Goal: Task Accomplishment & Management: Complete application form

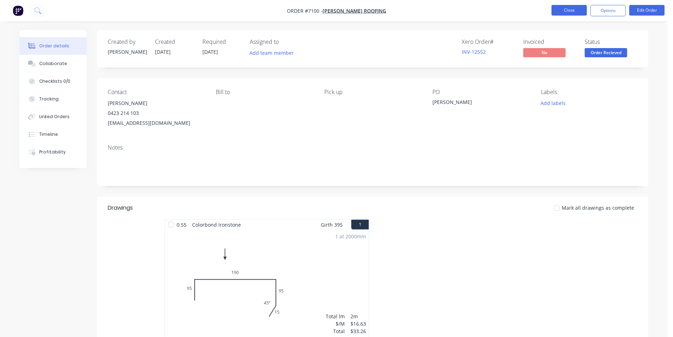
click at [576, 8] on button "Close" at bounding box center [568, 10] width 35 height 11
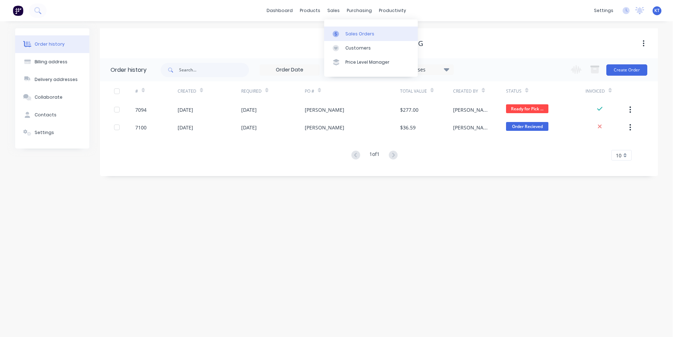
click at [337, 39] on link "Sales Orders" at bounding box center [371, 33] width 94 height 14
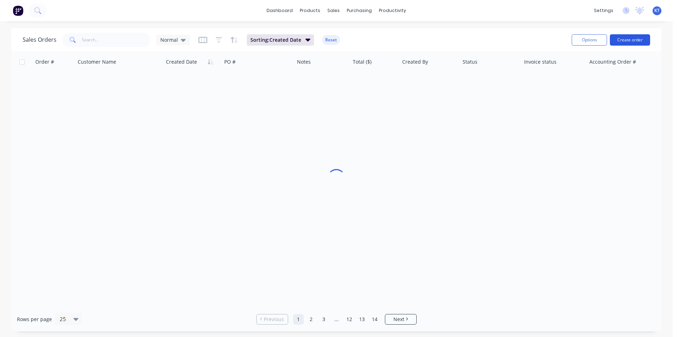
click at [638, 43] on button "Create order" at bounding box center [630, 39] width 40 height 11
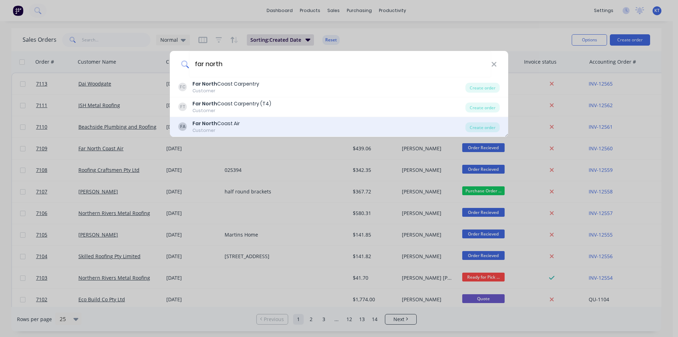
type input "far north"
click at [273, 123] on div "FA Far North Coast Air Customer" at bounding box center [321, 127] width 287 height 14
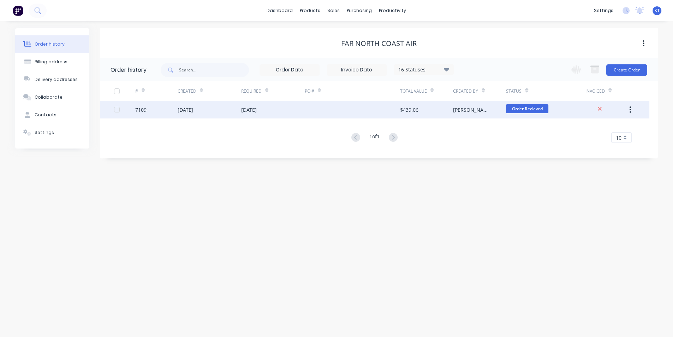
click at [400, 112] on div at bounding box center [352, 110] width 95 height 18
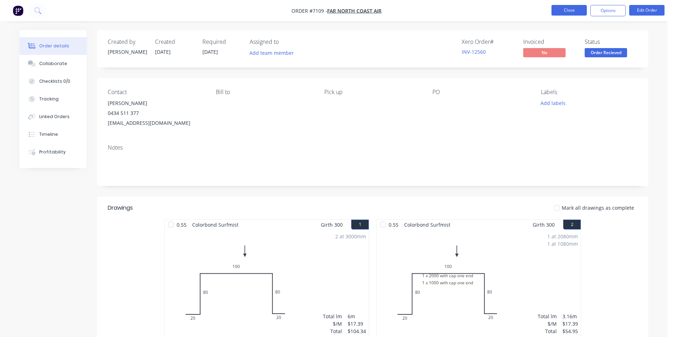
click at [566, 11] on button "Close" at bounding box center [568, 10] width 35 height 11
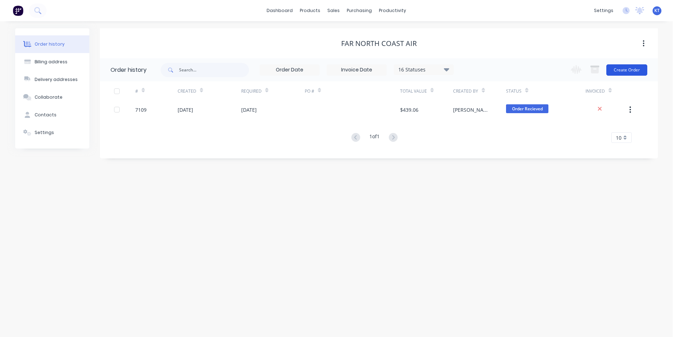
click at [612, 70] on button "Create Order" at bounding box center [626, 69] width 41 height 11
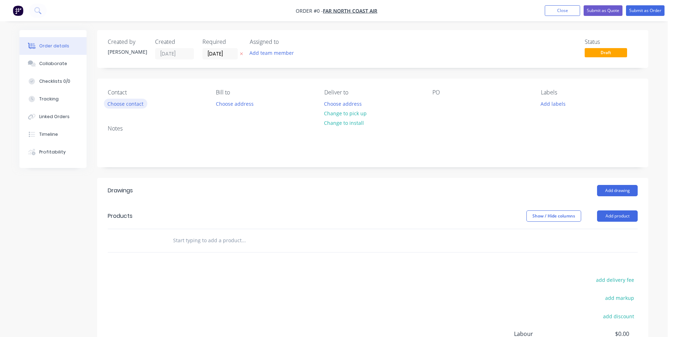
click at [133, 100] on button "Choose contact" at bounding box center [125, 104] width 43 height 10
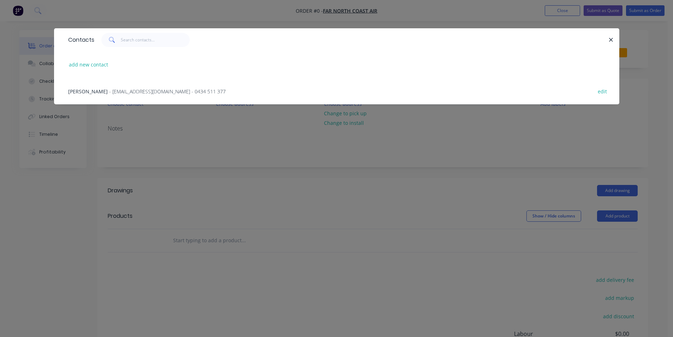
click at [127, 92] on span "- [EMAIL_ADDRESS][DOMAIN_NAME] - 0434 511 377" at bounding box center [167, 91] width 117 height 7
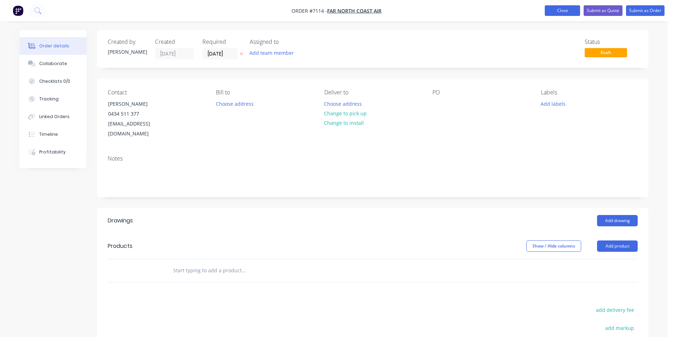
click at [564, 11] on button "Close" at bounding box center [562, 10] width 35 height 11
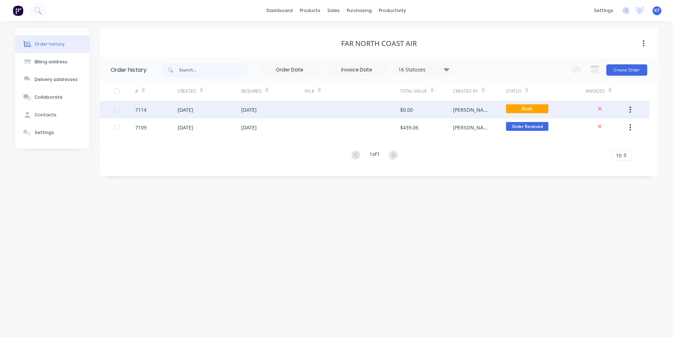
click at [629, 109] on icon "button" at bounding box center [630, 110] width 2 height 8
drag, startPoint x: 596, startPoint y: 131, endPoint x: 512, endPoint y: 131, distance: 84.1
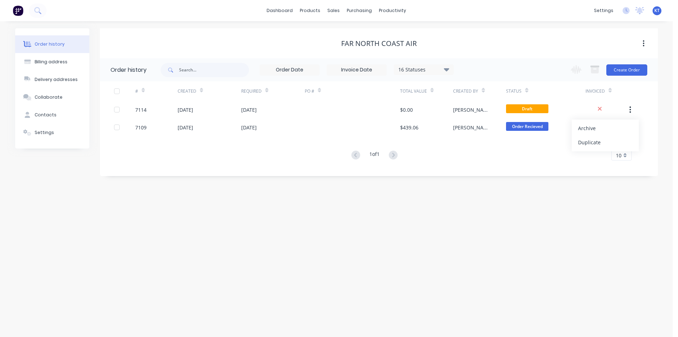
click at [596, 131] on div "Archive" at bounding box center [605, 128] width 54 height 10
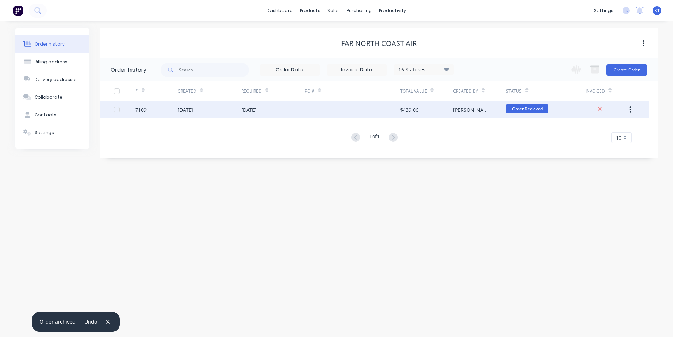
click at [402, 109] on div "$439.06" at bounding box center [409, 109] width 18 height 7
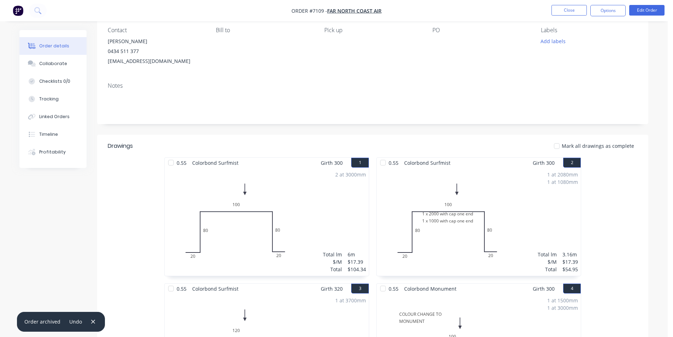
scroll to position [106, 0]
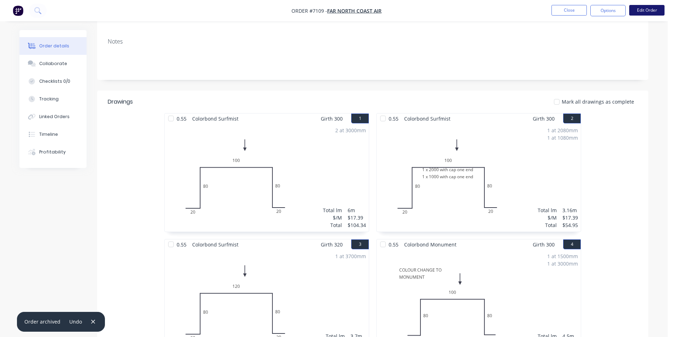
click at [652, 11] on button "Edit Order" at bounding box center [646, 10] width 35 height 11
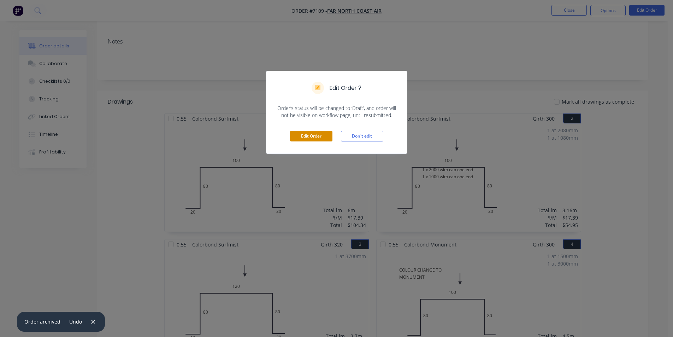
click at [316, 136] on button "Edit Order" at bounding box center [311, 136] width 42 height 11
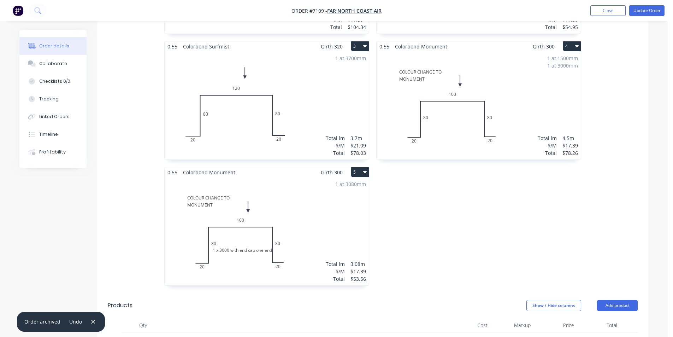
click at [262, 208] on div "1 at 3080mm Total lm $/M Total 3.08m $17.39 $53.56" at bounding box center [267, 231] width 204 height 108
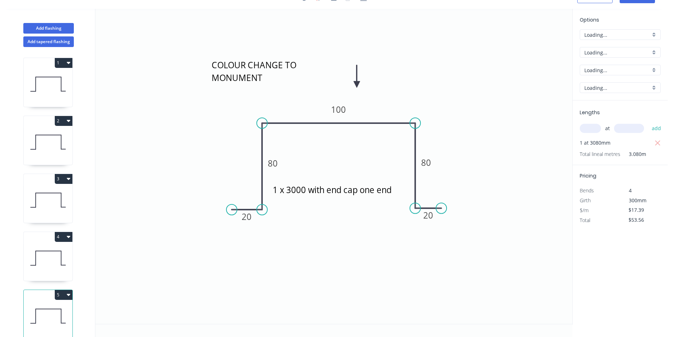
scroll to position [13, 0]
click at [77, 24] on div "Add flashing" at bounding box center [48, 22] width 93 height 21
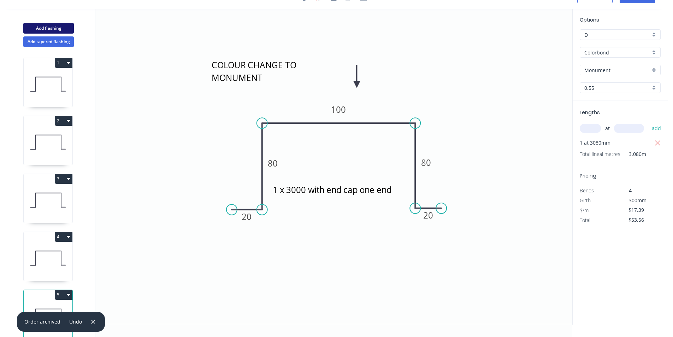
click at [69, 25] on button "Add flashing" at bounding box center [48, 28] width 51 height 11
type input "$0.00"
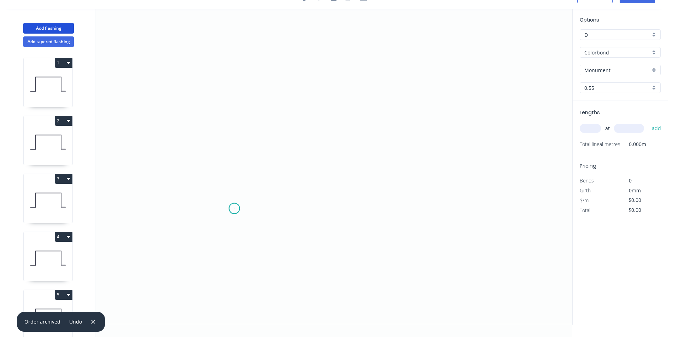
click at [234, 208] on icon "0" at bounding box center [333, 166] width 477 height 315
click at [261, 206] on icon "0" at bounding box center [333, 166] width 477 height 315
click at [268, 123] on icon "0 ?" at bounding box center [333, 166] width 477 height 315
click at [443, 136] on icon "0 ? ? ? º" at bounding box center [333, 166] width 477 height 315
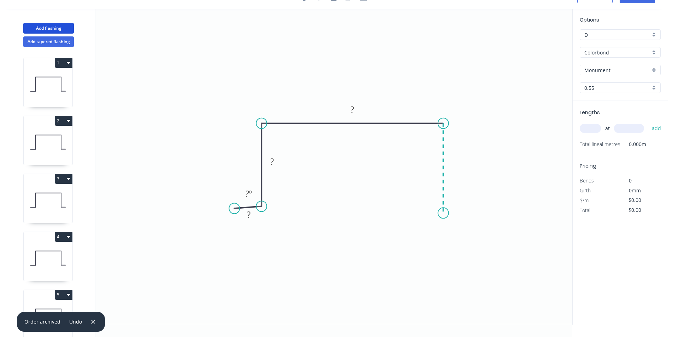
click at [448, 213] on icon "0 ? ? ? ? º" at bounding box center [333, 166] width 477 height 315
click at [468, 211] on icon "0 ? ? ? ? ? º" at bounding box center [333, 166] width 477 height 315
click at [631, 74] on div "Monument" at bounding box center [620, 70] width 81 height 11
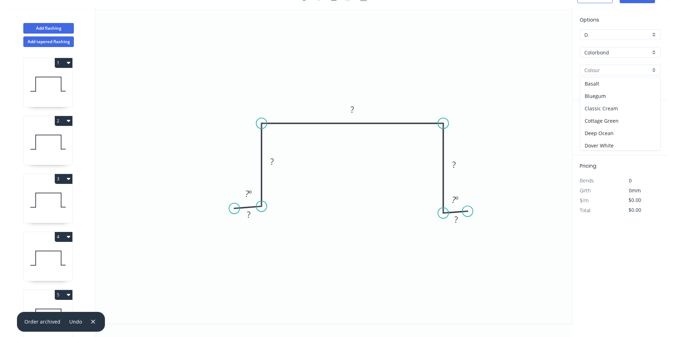
click at [599, 112] on div "Classic Cream" at bounding box center [620, 108] width 80 height 12
type input "Classic Cream"
click at [234, 207] on circle at bounding box center [234, 206] width 11 height 11
click at [470, 214] on circle at bounding box center [470, 212] width 11 height 11
click at [455, 224] on tspan "?" at bounding box center [457, 220] width 4 height 12
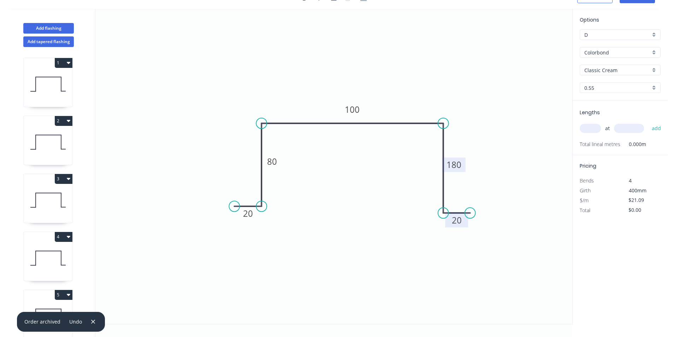
drag, startPoint x: 441, startPoint y: 155, endPoint x: 455, endPoint y: 162, distance: 15.3
click at [446, 158] on icon "0 20 80 100 180 20" at bounding box center [333, 166] width 477 height 315
click at [456, 164] on tspan "180" at bounding box center [453, 165] width 15 height 12
type input "$17.39"
click at [591, 129] on input "text" at bounding box center [590, 128] width 21 height 9
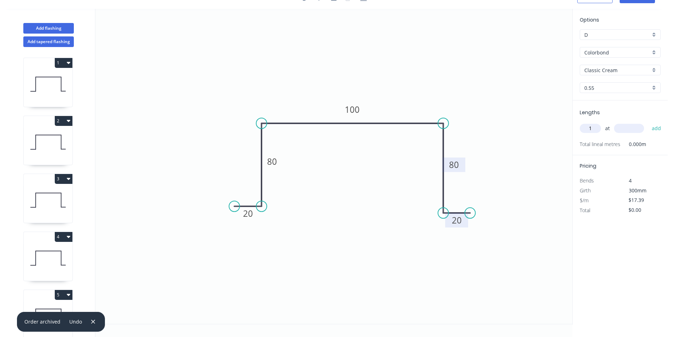
type input "1"
type input "2900"
click at [648, 122] on button "add" at bounding box center [656, 128] width 17 height 12
type input "$50.43"
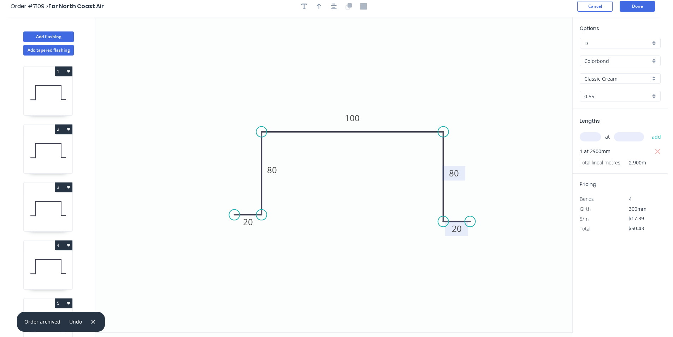
scroll to position [0, 0]
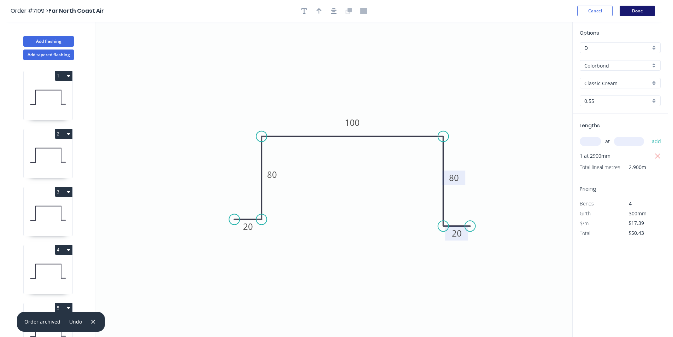
click at [631, 14] on button "Done" at bounding box center [636, 11] width 35 height 11
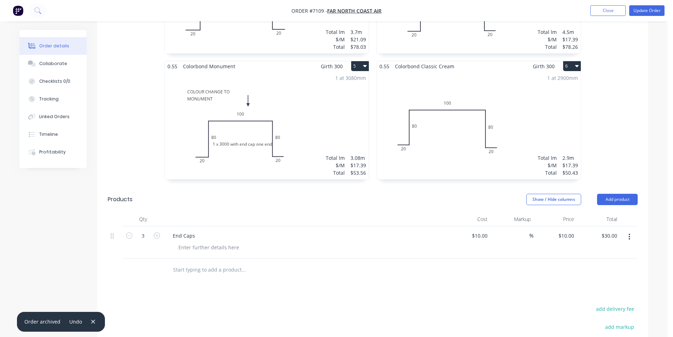
click at [437, 141] on div "1 at 2900mm Total lm $/M Total 2.9m $17.39 $50.43" at bounding box center [478, 125] width 204 height 108
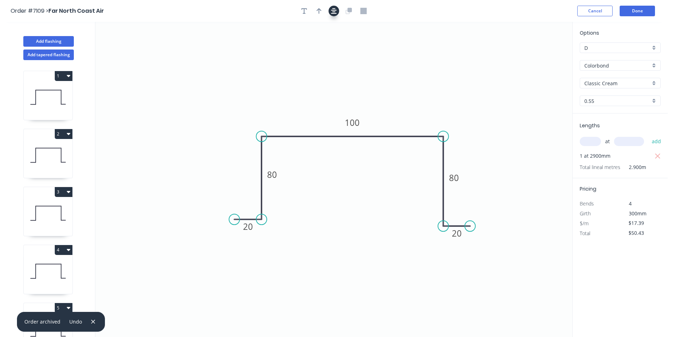
click at [332, 8] on button "button" at bounding box center [333, 11] width 11 height 11
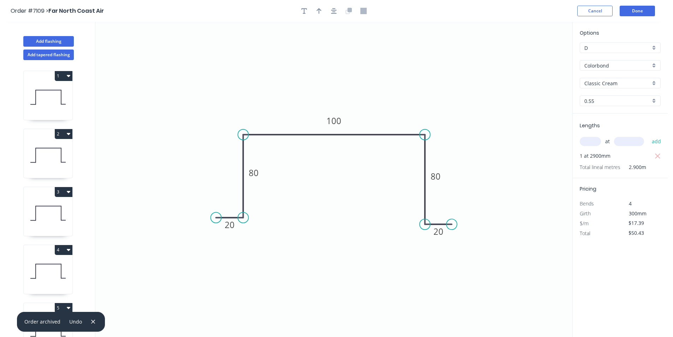
click at [324, 10] on div at bounding box center [334, 11] width 74 height 11
click at [322, 10] on button "button" at bounding box center [319, 11] width 11 height 11
drag, startPoint x: 536, startPoint y: 56, endPoint x: 326, endPoint y: 113, distance: 218.5
click at [326, 113] on icon "0 20 80 100 80 20" at bounding box center [333, 179] width 477 height 315
click at [635, 14] on button "Done" at bounding box center [636, 11] width 35 height 11
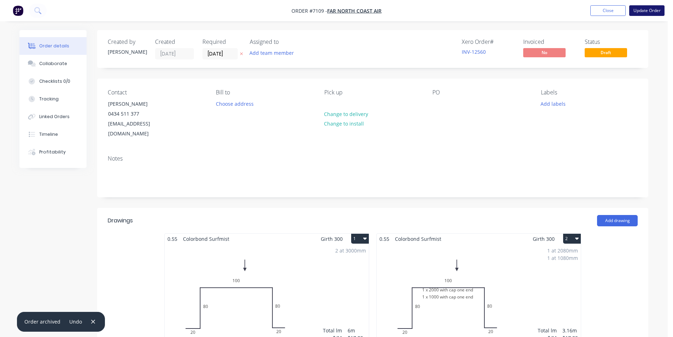
click at [636, 12] on button "Update Order" at bounding box center [646, 10] width 35 height 11
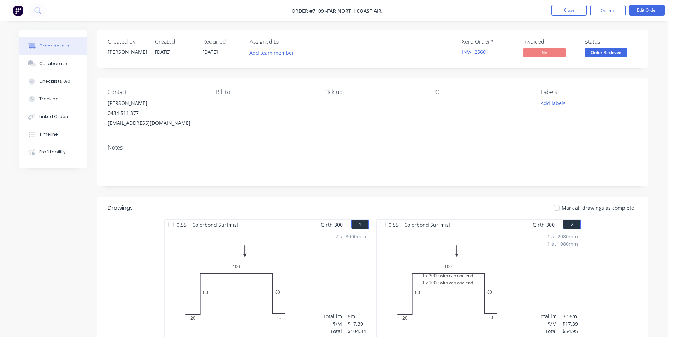
click at [600, 19] on nav "Order #7109 - Far North Coast Air Close Options Edit Order" at bounding box center [336, 10] width 673 height 21
click at [605, 5] on nav "Order #7109 - Far North Coast Air Close Options Edit Order" at bounding box center [336, 10] width 673 height 21
click at [605, 9] on button "Options" at bounding box center [607, 10] width 35 height 11
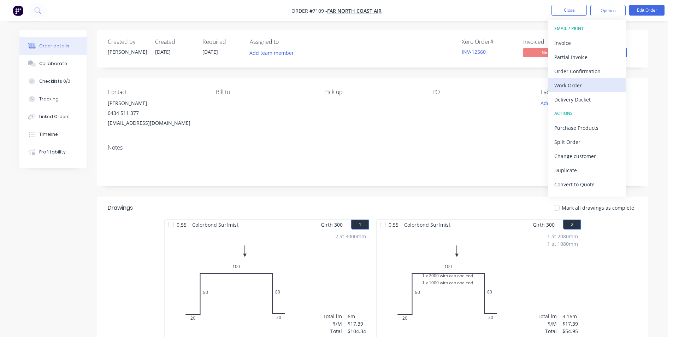
click at [579, 87] on div "Work Order" at bounding box center [586, 85] width 65 height 10
click at [564, 87] on div "Custom" at bounding box center [586, 85] width 65 height 10
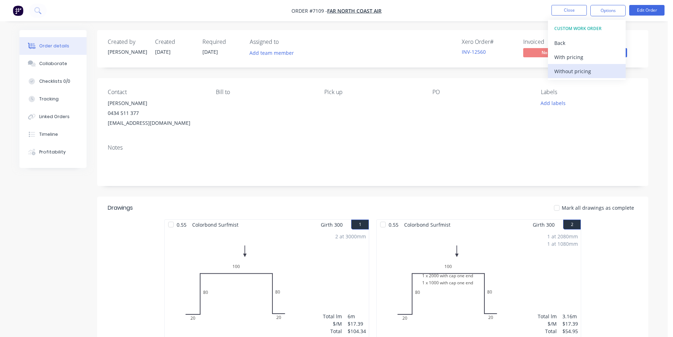
click at [564, 72] on div "Without pricing" at bounding box center [586, 71] width 65 height 10
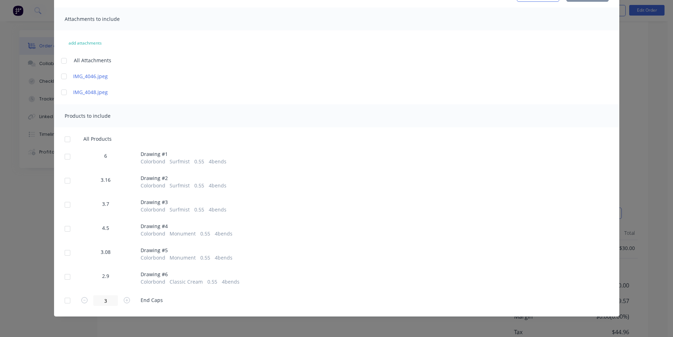
scroll to position [424, 0]
click at [67, 274] on div at bounding box center [67, 276] width 14 height 14
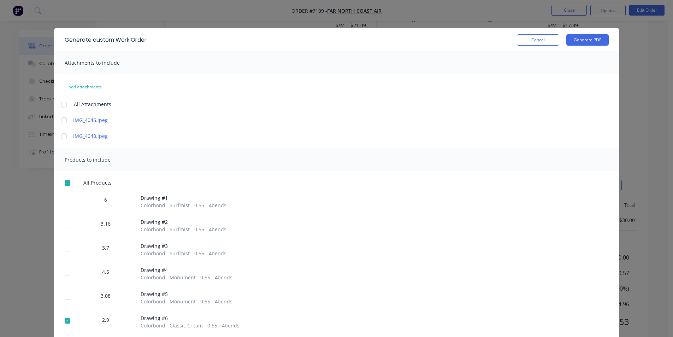
click at [607, 38] on div "Generate custom Work Order Cancel Generate PDF" at bounding box center [336, 39] width 565 height 23
click at [601, 39] on button "Generate PDF" at bounding box center [587, 39] width 42 height 11
click at [553, 42] on button "Cancel" at bounding box center [538, 39] width 42 height 11
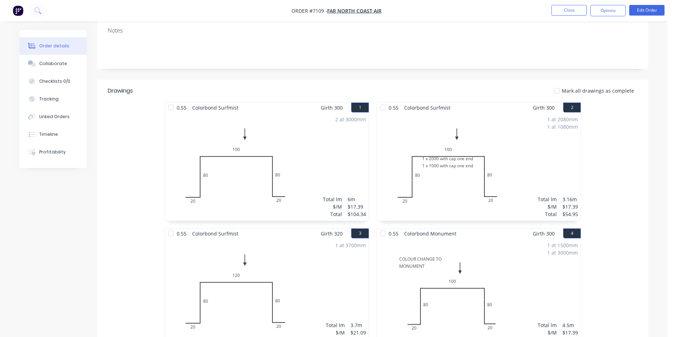
scroll to position [35, 0]
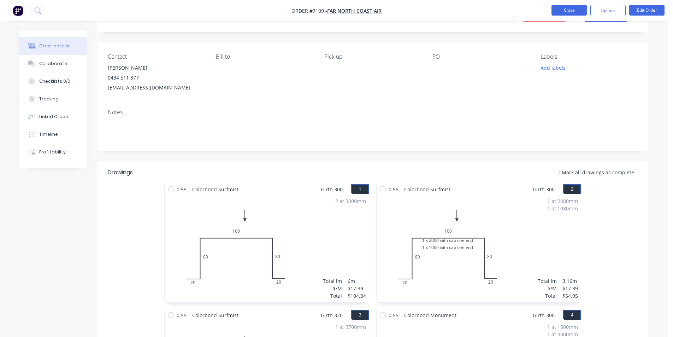
click at [574, 6] on button "Close" at bounding box center [568, 10] width 35 height 11
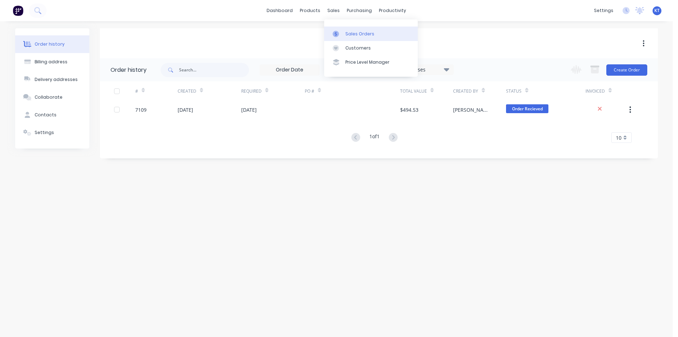
click at [343, 37] on div at bounding box center [338, 34] width 11 height 6
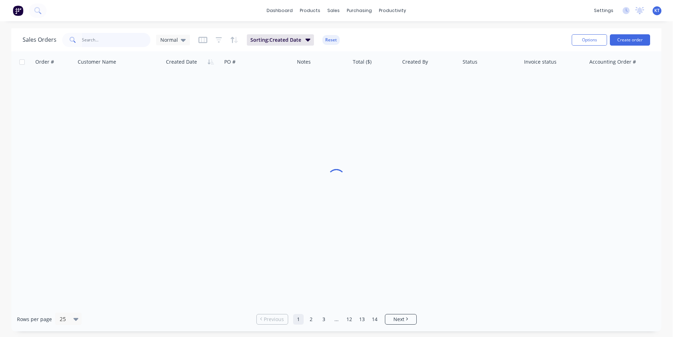
click at [140, 44] on input "text" at bounding box center [116, 40] width 69 height 14
type input "[PERSON_NAME]"
click at [640, 43] on button "Create order" at bounding box center [630, 39] width 40 height 11
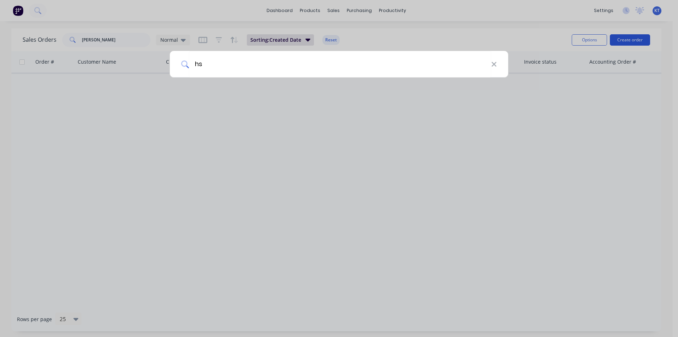
type input "h"
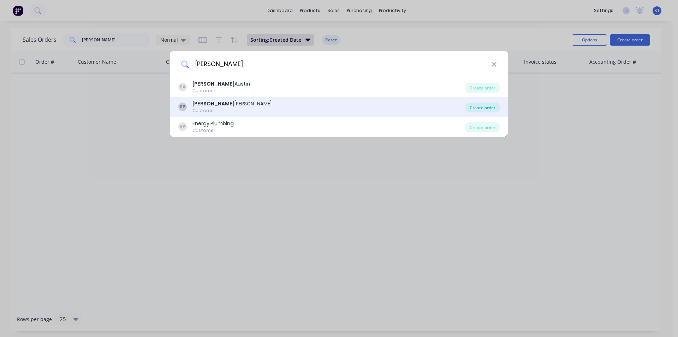
type input "[PERSON_NAME]"
click at [473, 104] on div "Create order" at bounding box center [482, 107] width 34 height 10
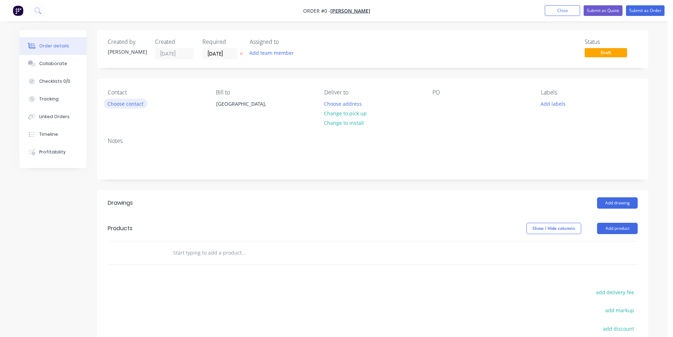
click at [141, 106] on button "Choose contact" at bounding box center [125, 104] width 43 height 10
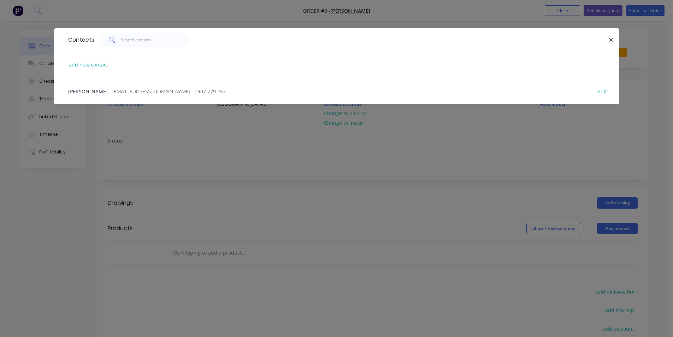
click at [129, 91] on span "- [EMAIL_ADDRESS][DOMAIN_NAME] - 0407 779 457" at bounding box center [167, 91] width 117 height 7
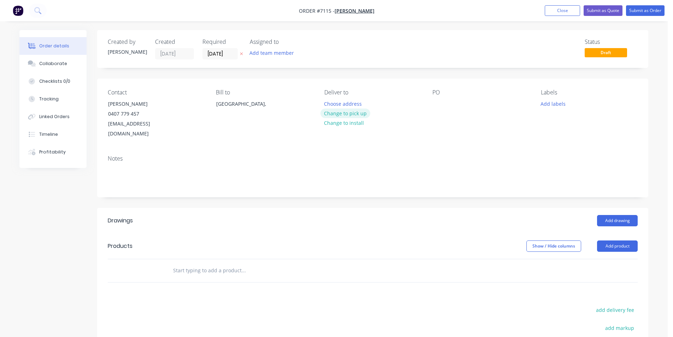
click at [338, 111] on button "Change to pick up" at bounding box center [345, 113] width 50 height 10
click at [435, 100] on div at bounding box center [437, 104] width 11 height 10
click at [600, 215] on button "Add drawing" at bounding box center [617, 220] width 41 height 11
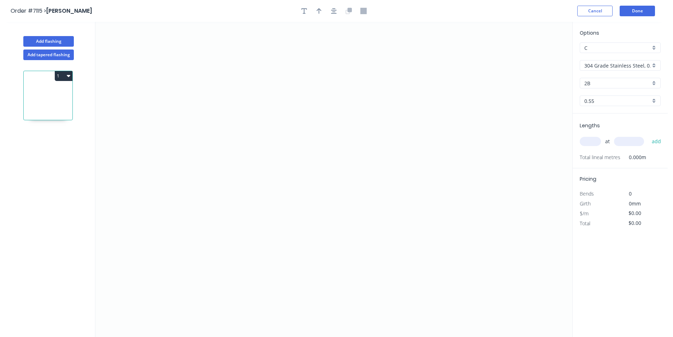
click at [632, 65] on input "304 Grade Stainless Steel, 0.9mm Perforated Pattern 208 - 2mm hole" at bounding box center [617, 65] width 66 height 7
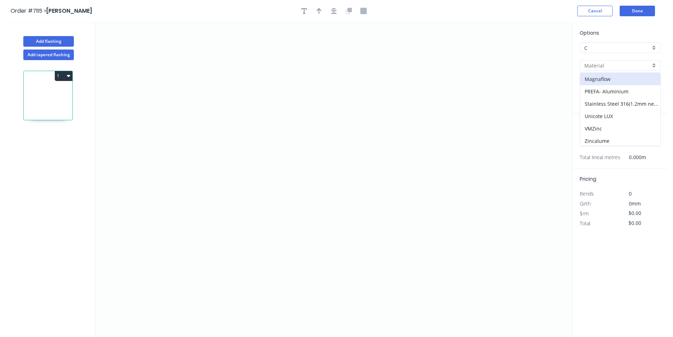
scroll to position [125, 0]
click at [597, 140] on div "Zincalume" at bounding box center [620, 139] width 80 height 12
type input "Zincalume"
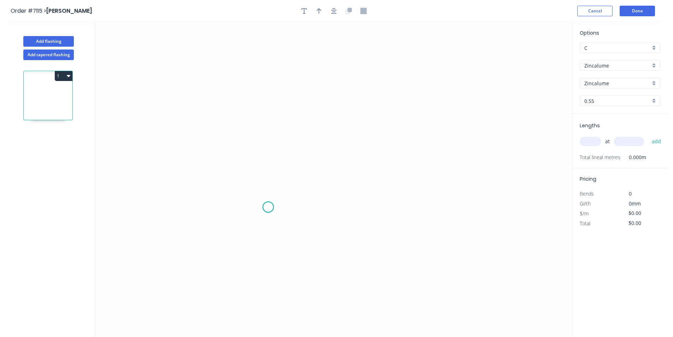
click at [268, 207] on icon "0" at bounding box center [333, 179] width 477 height 315
click at [267, 184] on icon "0" at bounding box center [333, 179] width 477 height 315
click at [377, 186] on icon "0 ?" at bounding box center [333, 179] width 477 height 315
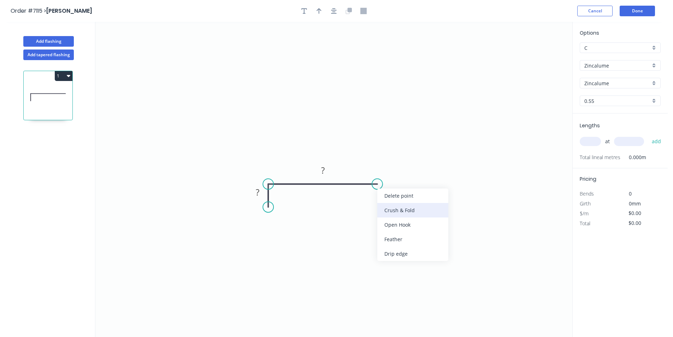
click at [395, 214] on div "Crush & Fold" at bounding box center [412, 210] width 71 height 14
click at [393, 208] on div "Flip bend" at bounding box center [413, 205] width 71 height 14
click at [319, 170] on rect at bounding box center [323, 171] width 14 height 10
type input "$6.35"
click at [333, 14] on button "button" at bounding box center [333, 11] width 11 height 11
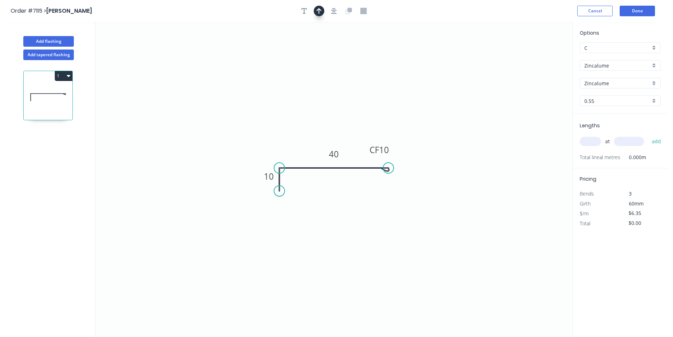
drag, startPoint x: 325, startPoint y: 10, endPoint x: 320, endPoint y: 11, distance: 5.0
click at [325, 11] on div at bounding box center [334, 11] width 74 height 11
click at [320, 11] on icon "button" at bounding box center [318, 11] width 5 height 6
drag, startPoint x: 511, startPoint y: 67, endPoint x: 313, endPoint y: 145, distance: 212.5
click at [313, 145] on icon at bounding box center [313, 137] width 6 height 23
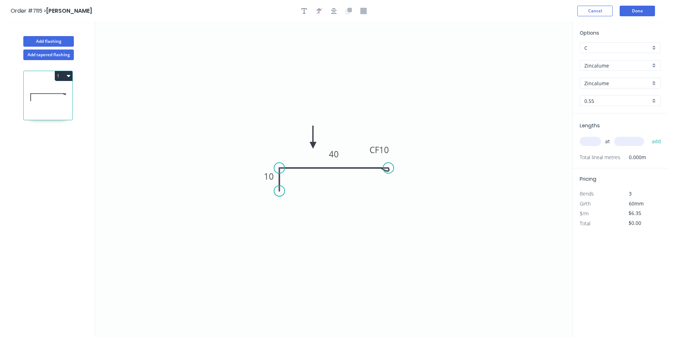
click at [589, 141] on input "text" at bounding box center [590, 141] width 21 height 9
type input "1"
type input "2200"
click at [648, 135] on button "add" at bounding box center [656, 141] width 17 height 12
type input "$13.97"
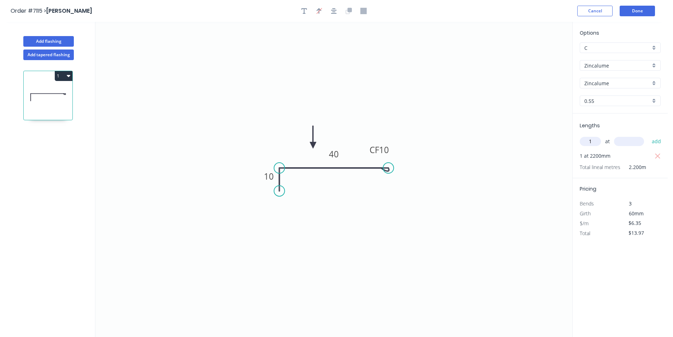
type input "1"
type input "1000"
click at [648, 135] on button "add" at bounding box center [656, 141] width 17 height 12
type input "$20.32"
type input "4"
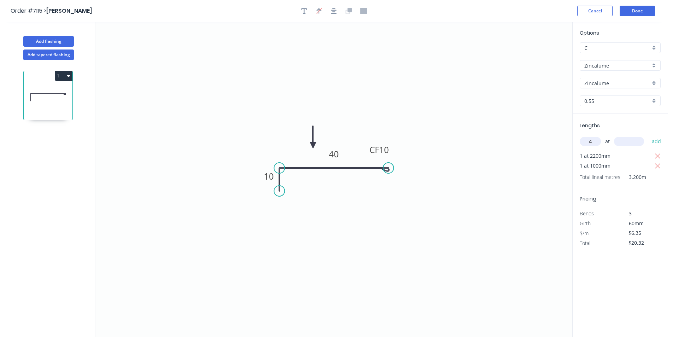
type input "1"
type input "260"
click at [648, 135] on button "add" at bounding box center [656, 141] width 17 height 12
type input "$45.72"
type input "4"
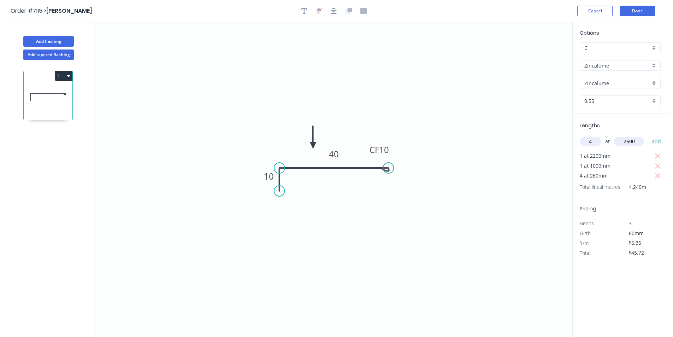
type input "2600"
click at [648, 135] on button "add" at bounding box center [656, 141] width 17 height 12
drag, startPoint x: 660, startPoint y: 173, endPoint x: 668, endPoint y: 179, distance: 10.1
click at [659, 174] on icon "button" at bounding box center [657, 176] width 6 height 8
click at [48, 35] on div "Add flashing" at bounding box center [48, 35] width 93 height 21
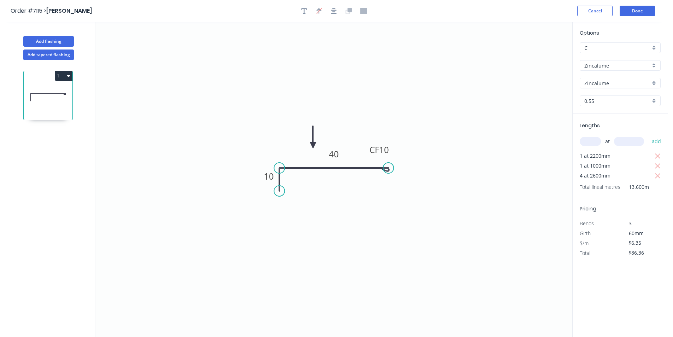
click at [68, 78] on button "1" at bounding box center [64, 76] width 18 height 10
click at [60, 97] on div "Duplicate" at bounding box center [39, 93] width 54 height 10
type input "$0.00"
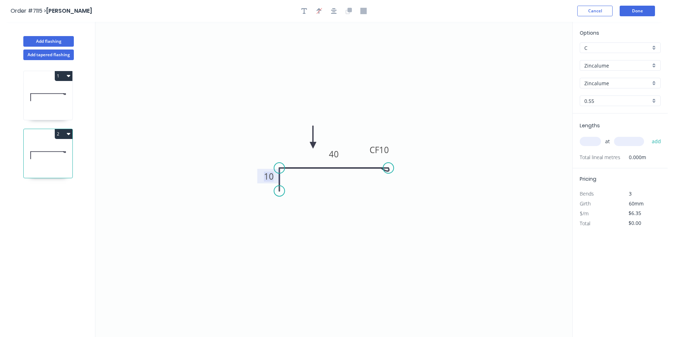
click at [273, 170] on tspan "10" at bounding box center [269, 176] width 10 height 12
click at [267, 176] on tspan "120" at bounding box center [268, 176] width 15 height 12
type input "$8.92"
click at [583, 140] on input "text" at bounding box center [590, 141] width 21 height 9
type input "1"
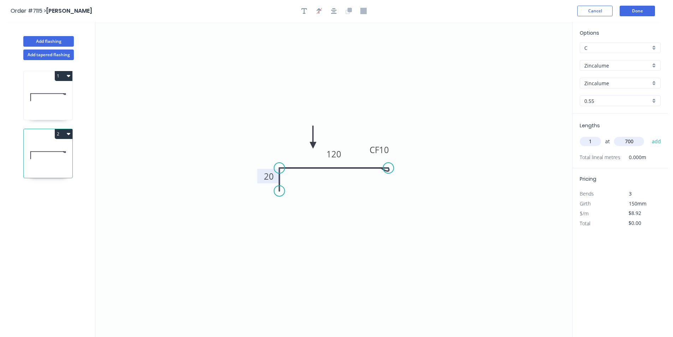
type input "700"
click at [648, 135] on button "add" at bounding box center [656, 141] width 17 height 12
type input "$8.92"
click at [48, 42] on button "Add flashing" at bounding box center [48, 41] width 51 height 11
type input "$0.00"
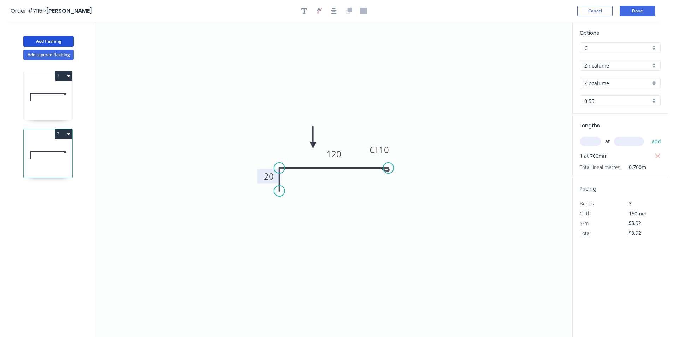
type input "$0.00"
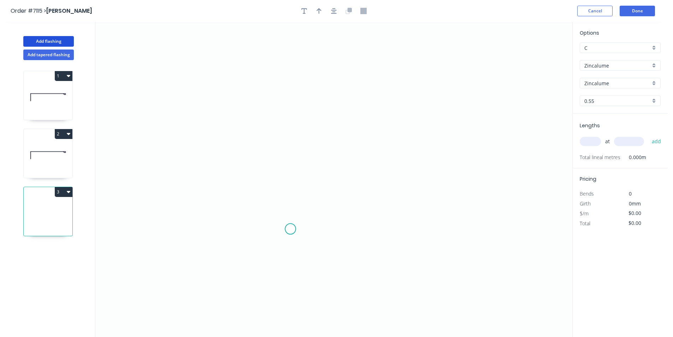
click at [290, 229] on icon "0" at bounding box center [333, 179] width 477 height 315
click at [290, 166] on icon "0" at bounding box center [333, 179] width 477 height 315
click at [354, 168] on icon "0 ?" at bounding box center [333, 179] width 477 height 315
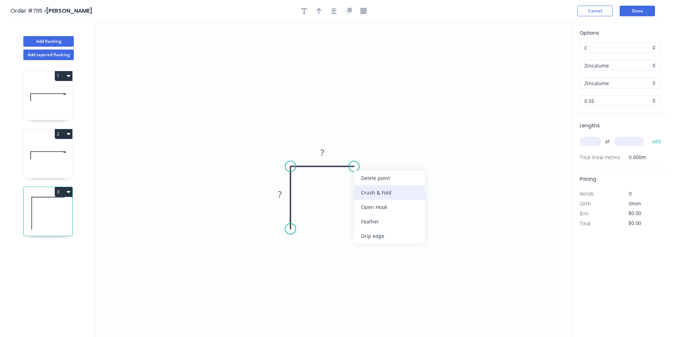
click at [363, 192] on div "Crush & Fold" at bounding box center [389, 192] width 71 height 14
click at [369, 185] on div "Flip bend" at bounding box center [386, 186] width 71 height 14
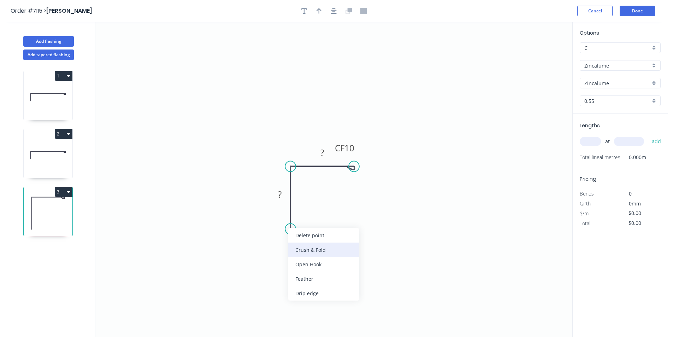
click at [304, 252] on div "Crush & Fold" at bounding box center [323, 249] width 71 height 14
click at [284, 194] on rect at bounding box center [280, 195] width 14 height 10
type input "$7.62"
click at [336, 12] on icon "button" at bounding box center [334, 11] width 6 height 6
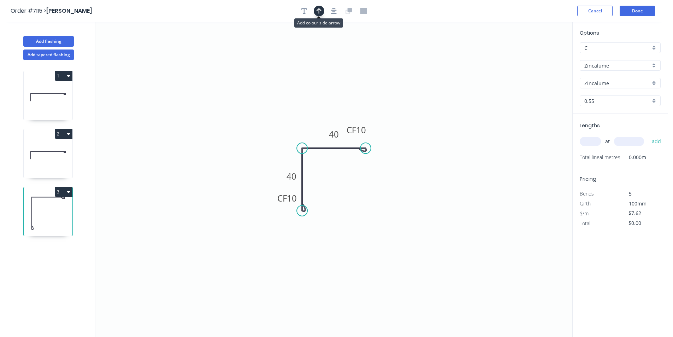
click at [320, 10] on icon "button" at bounding box center [318, 11] width 5 height 6
drag, startPoint x: 536, startPoint y: 57, endPoint x: 310, endPoint y: 128, distance: 237.7
click at [309, 131] on icon at bounding box center [309, 123] width 6 height 23
click at [594, 141] on input "text" at bounding box center [590, 141] width 21 height 9
type input "2"
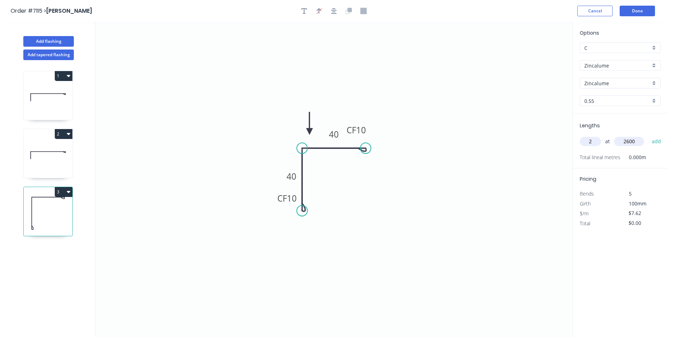
type input "2600"
click at [648, 135] on button "add" at bounding box center [656, 141] width 17 height 12
type input "$39.62"
click at [60, 136] on button "2" at bounding box center [64, 134] width 18 height 10
click at [56, 154] on div "Duplicate" at bounding box center [39, 151] width 54 height 10
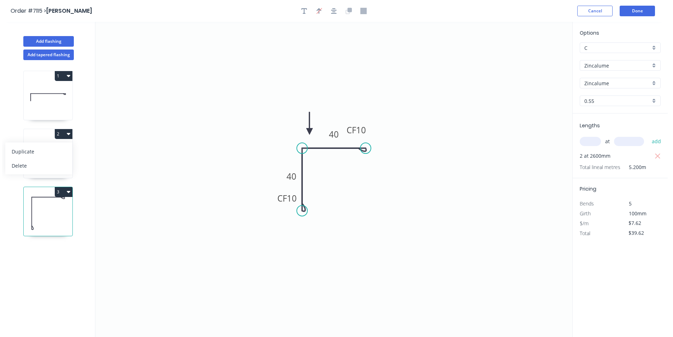
type input "$8.92"
type input "$0.00"
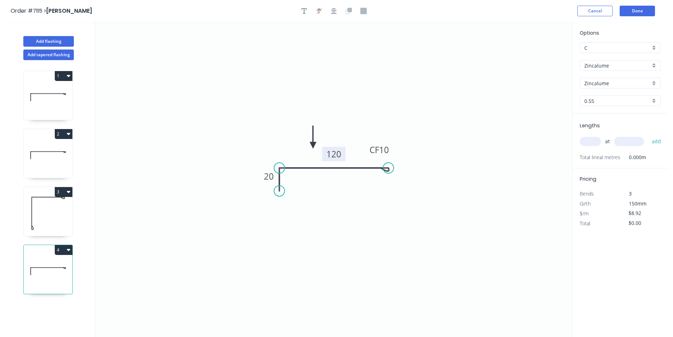
click at [340, 155] on tspan "120" at bounding box center [333, 154] width 15 height 12
click at [591, 144] on input "text" at bounding box center [590, 141] width 21 height 9
type input "1"
type input "700"
click at [648, 135] on button "add" at bounding box center [656, 141] width 17 height 12
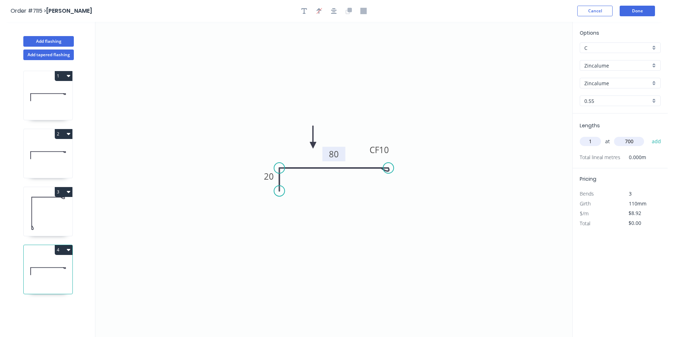
type input "$8.92"
click at [636, 10] on button "Done" at bounding box center [636, 11] width 35 height 11
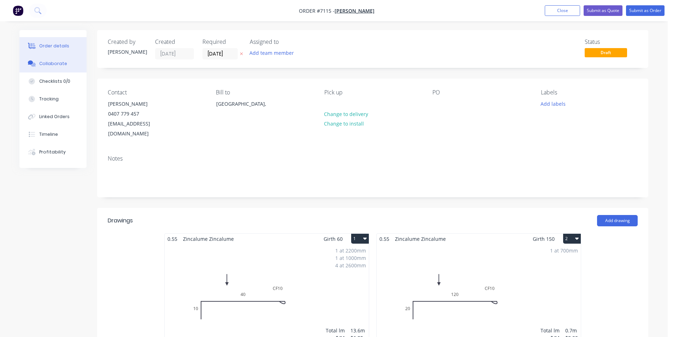
drag, startPoint x: 39, startPoint y: 66, endPoint x: 47, endPoint y: 65, distance: 8.2
click at [39, 66] on div "Collaborate" at bounding box center [53, 63] width 28 height 6
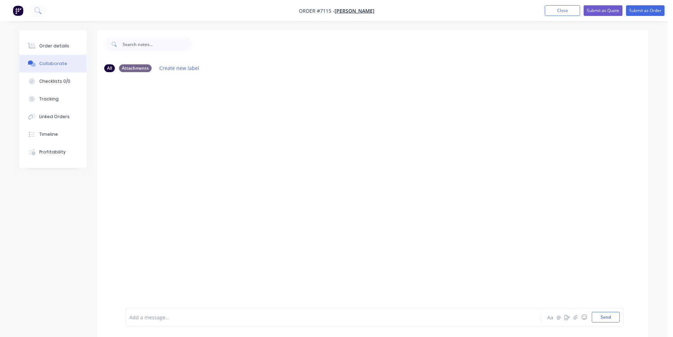
click at [667, 331] on div at bounding box center [667, 331] width 0 height 0
click at [576, 318] on icon "button" at bounding box center [575, 316] width 4 height 5
click at [606, 317] on button "Send" at bounding box center [606, 316] width 28 height 11
click at [60, 46] on div "Order details" at bounding box center [54, 46] width 30 height 6
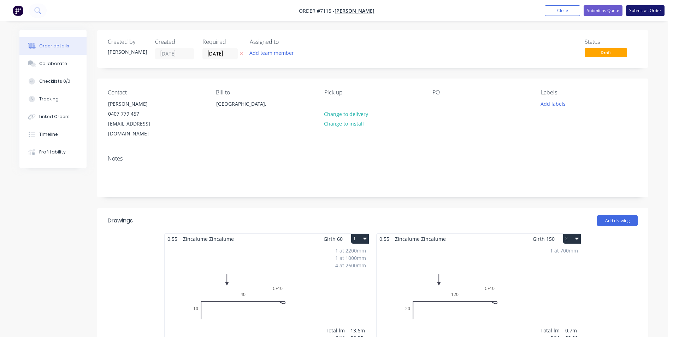
click at [657, 14] on button "Submit as Order" at bounding box center [645, 10] width 38 height 11
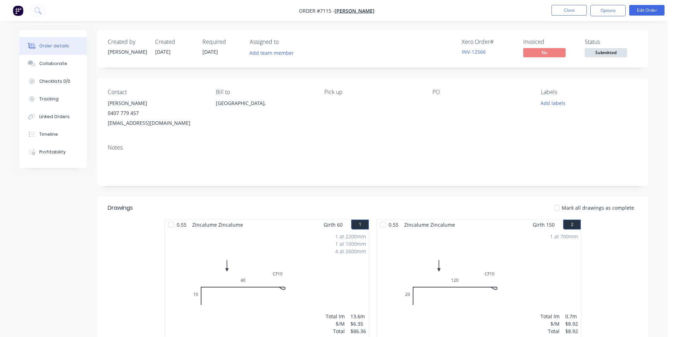
click at [607, 61] on div "Created by [PERSON_NAME] Created [DATE] Required [DATE] Assigned to Add team me…" at bounding box center [372, 48] width 551 height 37
click at [600, 54] on span "Submitted" at bounding box center [605, 52] width 42 height 9
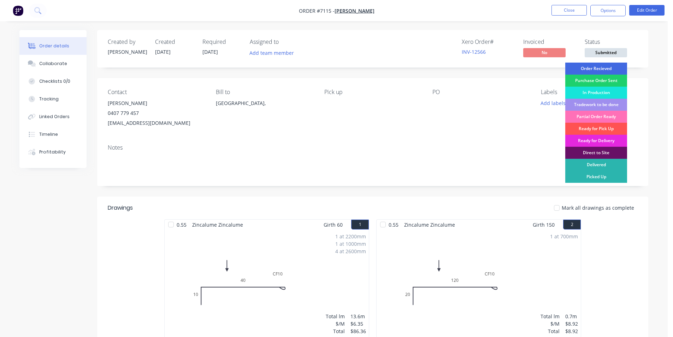
click at [599, 68] on div "Order Recieved" at bounding box center [596, 69] width 62 height 12
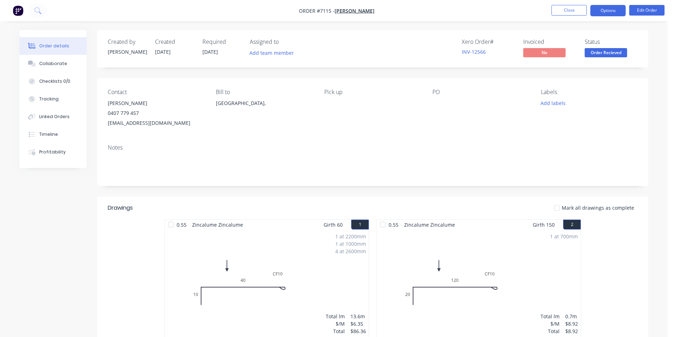
click at [595, 12] on button "Options" at bounding box center [607, 10] width 35 height 11
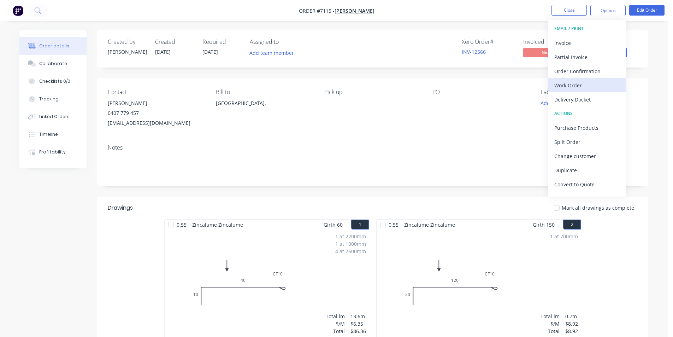
click at [596, 87] on div "Work Order" at bounding box center [586, 85] width 65 height 10
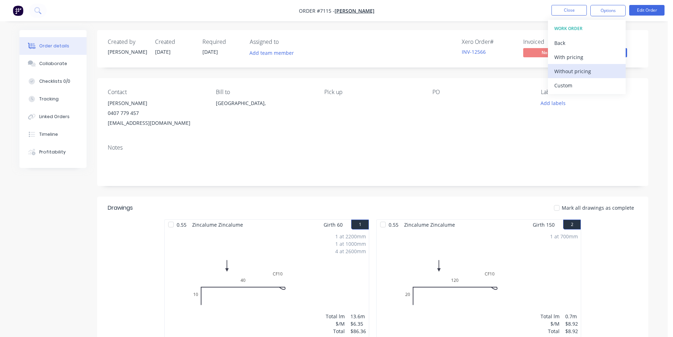
click at [576, 70] on div "Without pricing" at bounding box center [586, 71] width 65 height 10
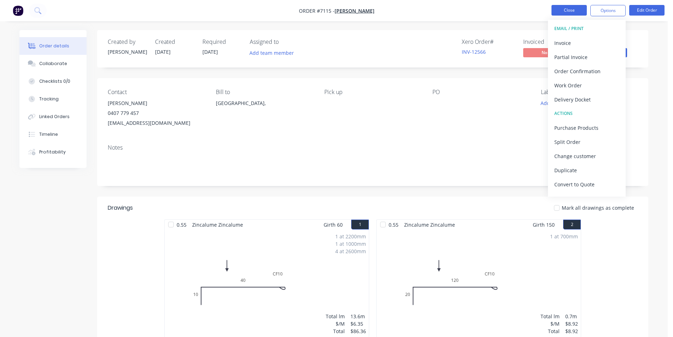
click at [571, 8] on button "Close" at bounding box center [568, 10] width 35 height 11
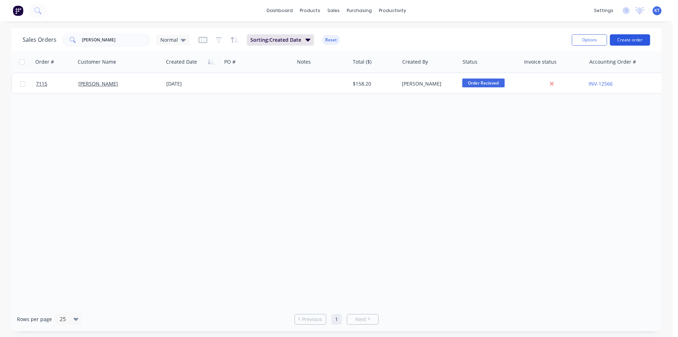
click at [624, 34] on div "Options Create order" at bounding box center [609, 39] width 81 height 17
click at [625, 35] on button "Create order" at bounding box center [630, 39] width 40 height 11
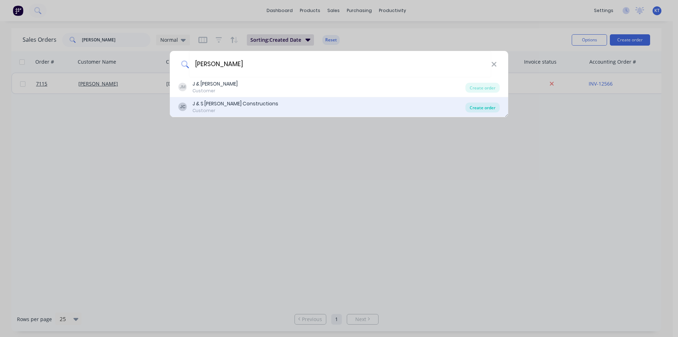
type input "[PERSON_NAME]"
click at [479, 109] on div "Create order" at bounding box center [482, 107] width 34 height 10
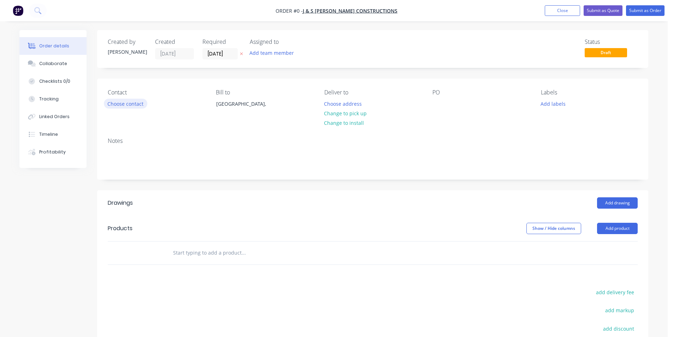
click at [125, 102] on button "Choose contact" at bounding box center [125, 104] width 43 height 10
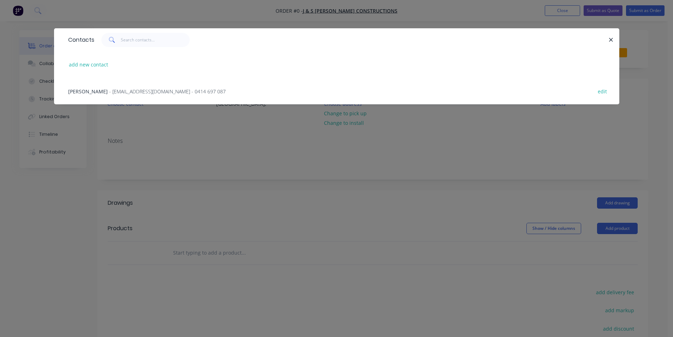
click at [123, 94] on span "- [EMAIL_ADDRESS][DOMAIN_NAME] - 0414 697 087" at bounding box center [167, 91] width 117 height 7
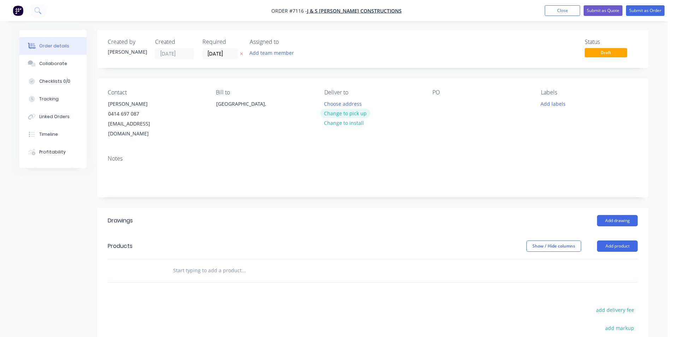
click at [335, 113] on button "Change to pick up" at bounding box center [345, 113] width 50 height 10
click at [437, 98] on div "PO" at bounding box center [480, 114] width 97 height 50
click at [440, 102] on div at bounding box center [437, 104] width 11 height 10
click at [602, 215] on button "Add drawing" at bounding box center [617, 220] width 41 height 11
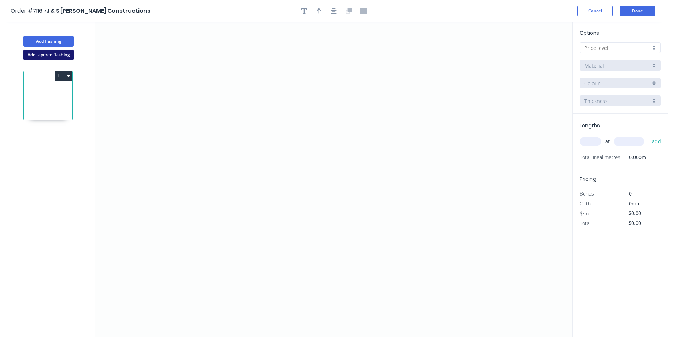
click at [44, 57] on button "Add tapered flashing" at bounding box center [48, 54] width 51 height 11
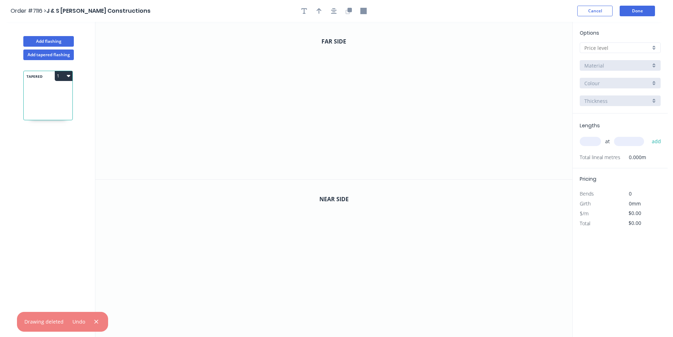
drag, startPoint x: 614, startPoint y: 42, endPoint x: 613, endPoint y: 50, distance: 8.5
click at [614, 42] on div "Options A B C D E Material Colour Thickness" at bounding box center [619, 71] width 95 height 84
click at [613, 46] on input "text" at bounding box center [617, 47] width 66 height 7
click at [619, 96] on div "D" at bounding box center [620, 98] width 80 height 12
type input "D"
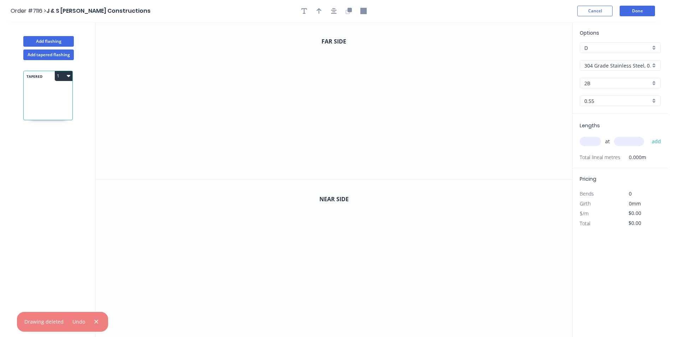
click at [619, 65] on input "304 Grade Stainless Steel, 0.9mm Perforated Pattern 208 - 2mm hole" at bounding box center [617, 65] width 66 height 7
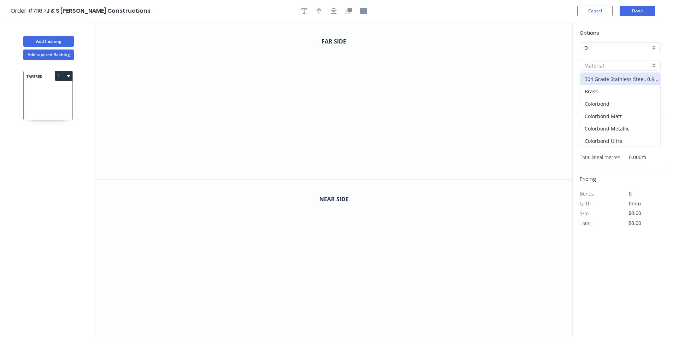
click at [622, 104] on div "Colorbond" at bounding box center [620, 103] width 80 height 12
type input "Colorbond"
type input "Basalt"
click at [619, 89] on div "Options D D Colorbond Colorbond Colorbond Matt Colorbond Metallic Colorbond Ult…" at bounding box center [619, 71] width 95 height 84
click at [619, 85] on input "Basalt" at bounding box center [617, 82] width 66 height 7
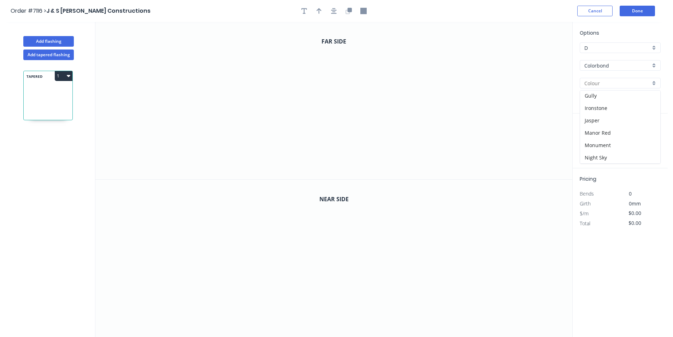
scroll to position [106, 0]
click at [618, 137] on div "Monument" at bounding box center [620, 139] width 80 height 12
type input "Monument"
click at [219, 108] on icon "0" at bounding box center [333, 100] width 477 height 157
click at [233, 90] on icon at bounding box center [226, 99] width 13 height 18
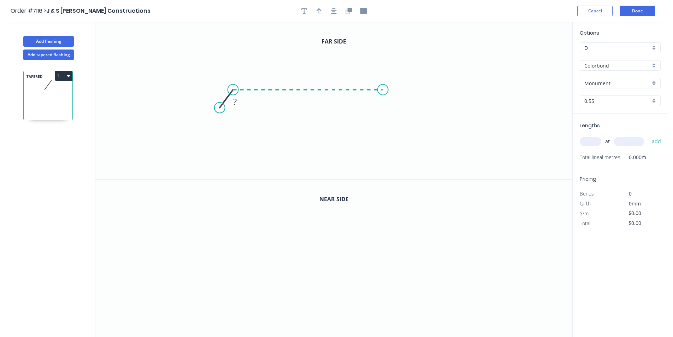
click at [383, 86] on icon "0 ?" at bounding box center [333, 100] width 477 height 157
click at [383, 143] on icon "0 ? ? ? º" at bounding box center [333, 100] width 477 height 157
click at [363, 143] on icon "0 ? ? ? ? º" at bounding box center [333, 100] width 477 height 157
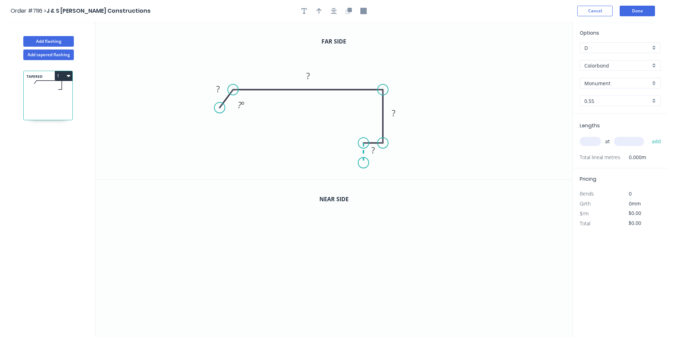
click at [364, 163] on icon "0 ? ? ? ? ? º" at bounding box center [333, 100] width 477 height 157
click at [218, 86] on tspan "?" at bounding box center [218, 89] width 4 height 12
click at [333, 14] on button "button" at bounding box center [333, 11] width 11 height 11
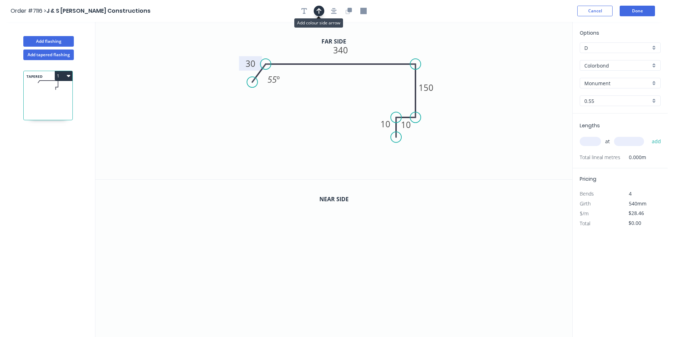
click at [321, 10] on icon "button" at bounding box center [318, 11] width 5 height 6
click at [535, 55] on icon at bounding box center [536, 49] width 6 height 23
drag, startPoint x: 535, startPoint y: 54, endPoint x: 441, endPoint y: 52, distance: 94.0
click at [413, 50] on icon "0 30 340 150 10 10 55 º" at bounding box center [333, 100] width 477 height 157
drag, startPoint x: 538, startPoint y: 58, endPoint x: 425, endPoint y: 52, distance: 112.8
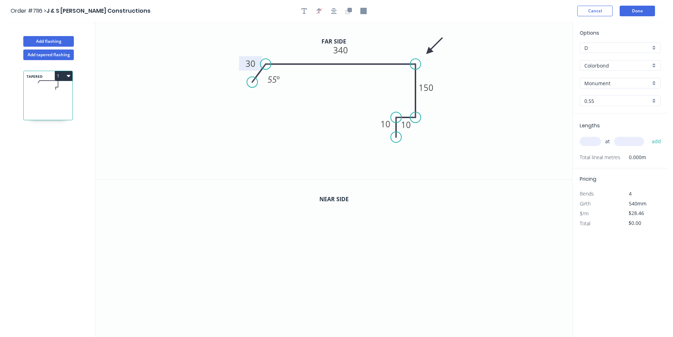
click at [425, 52] on icon at bounding box center [434, 46] width 20 height 20
click at [349, 13] on icon "button" at bounding box center [347, 12] width 4 height 4
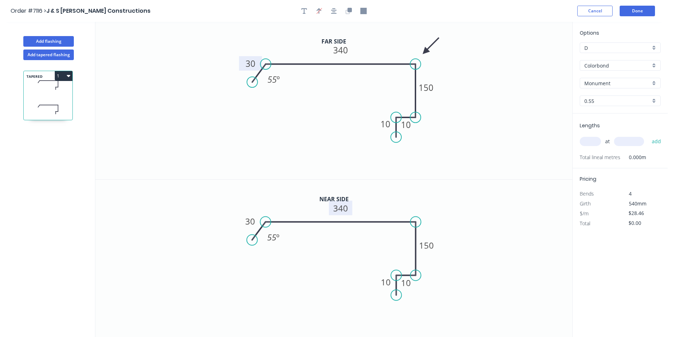
click at [344, 206] on tspan "340" at bounding box center [340, 208] width 15 height 12
type input "$29.78"
click at [429, 245] on div "Show angle" at bounding box center [451, 244] width 71 height 14
click at [402, 235] on tspan "?" at bounding box center [402, 234] width 4 height 12
click at [592, 139] on input "text" at bounding box center [590, 141] width 21 height 9
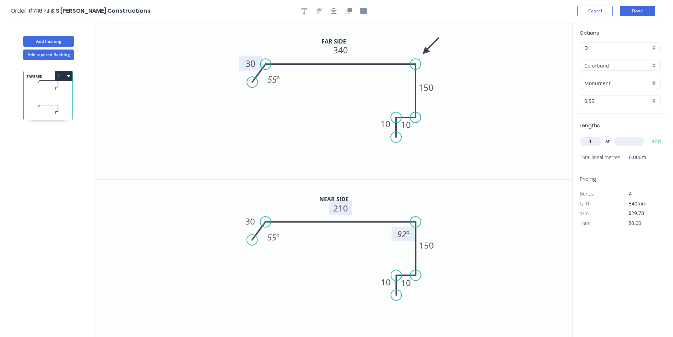
type input "1"
type input "7000"
click at [648, 135] on button "add" at bounding box center [656, 141] width 17 height 12
type input "$208.46"
click at [53, 39] on button "Add flashing" at bounding box center [48, 41] width 51 height 11
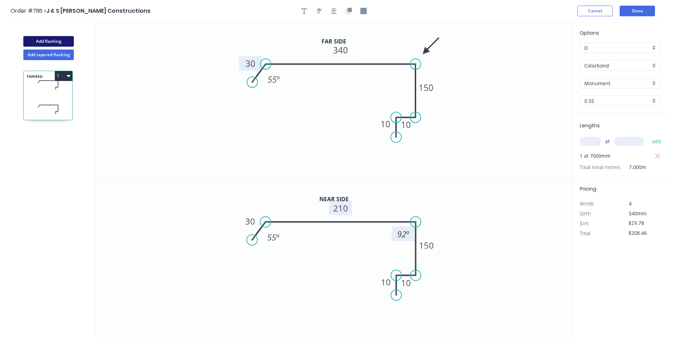
type input "$0.00"
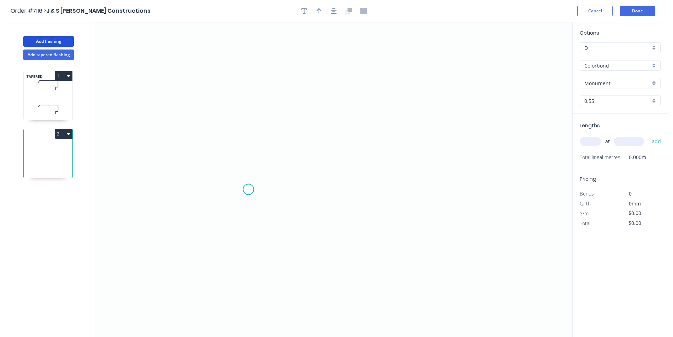
click at [248, 189] on icon "0" at bounding box center [333, 179] width 477 height 315
click at [261, 172] on icon "0" at bounding box center [333, 179] width 477 height 315
click at [386, 178] on icon "0 ?" at bounding box center [333, 179] width 477 height 315
click at [390, 248] on icon "0 ? ? ? º" at bounding box center [333, 179] width 477 height 315
click at [370, 247] on icon at bounding box center [378, 247] width 16 height 0
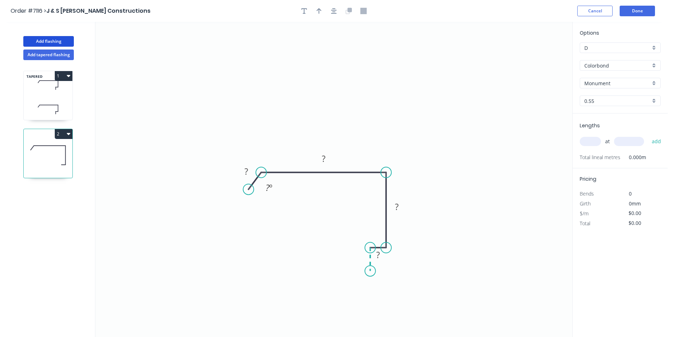
click at [372, 271] on icon "0 ? ? ? ? ? º" at bounding box center [333, 179] width 477 height 315
click at [330, 6] on button "button" at bounding box center [333, 11] width 11 height 11
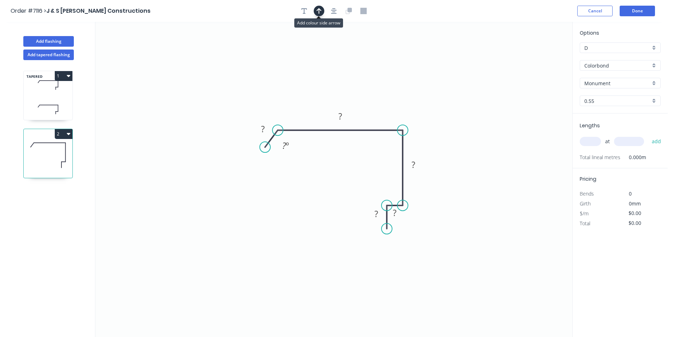
click at [322, 12] on button "button" at bounding box center [319, 11] width 11 height 11
click at [537, 55] on icon at bounding box center [536, 49] width 6 height 23
drag, startPoint x: 536, startPoint y: 55, endPoint x: 374, endPoint y: 100, distance: 168.5
click at [374, 100] on icon at bounding box center [379, 94] width 20 height 20
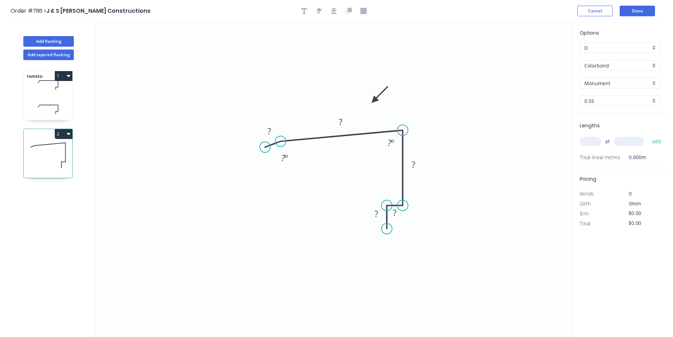
drag, startPoint x: 278, startPoint y: 128, endPoint x: 267, endPoint y: 143, distance: 18.4
click at [280, 141] on circle at bounding box center [280, 141] width 11 height 11
drag, startPoint x: 265, startPoint y: 146, endPoint x: 268, endPoint y: 163, distance: 17.4
click at [268, 163] on circle at bounding box center [268, 163] width 11 height 11
click at [265, 144] on tspan "?" at bounding box center [265, 144] width 4 height 12
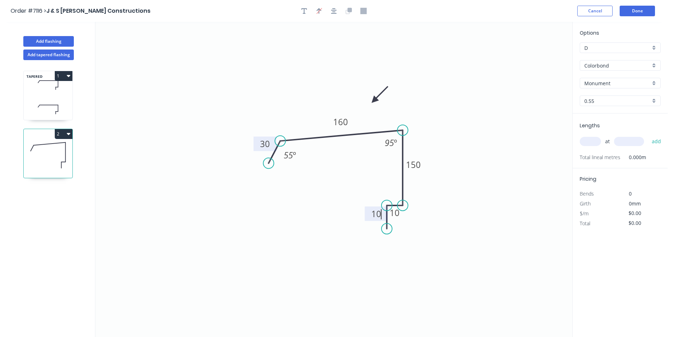
type input "$21.09"
click at [584, 141] on input "text" at bounding box center [590, 141] width 21 height 9
type input "1"
type input "4600"
click at [648, 135] on button "add" at bounding box center [656, 141] width 17 height 12
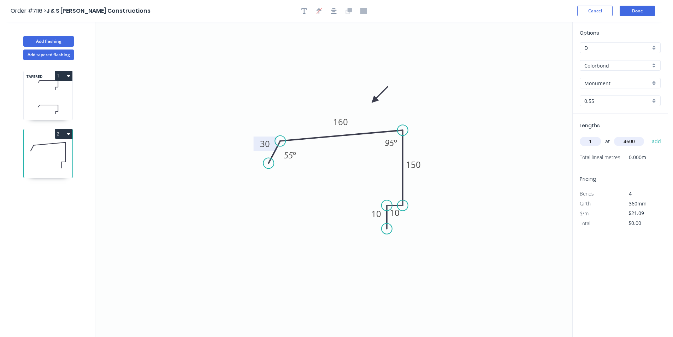
type input "$97.01"
type input "2"
type input "5200"
click at [648, 135] on button "add" at bounding box center [656, 141] width 17 height 12
click at [61, 133] on button "2" at bounding box center [64, 134] width 18 height 10
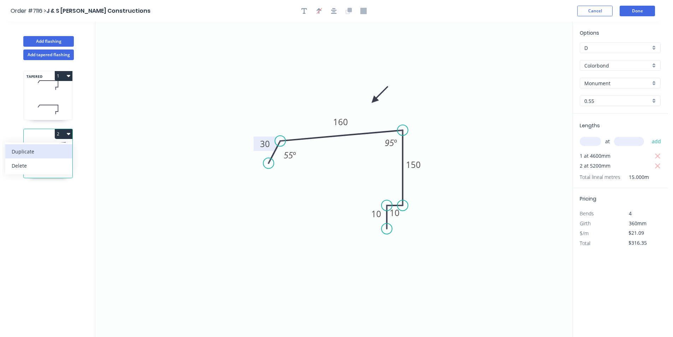
click at [55, 148] on div "Duplicate" at bounding box center [39, 151] width 54 height 10
type input "$0.00"
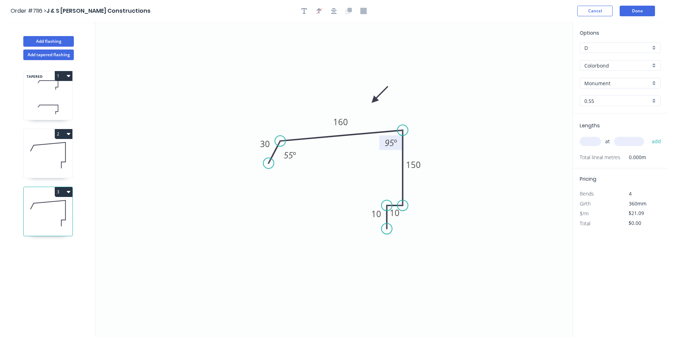
click at [397, 138] on tspan "º" at bounding box center [395, 143] width 3 height 12
type input "$24.80"
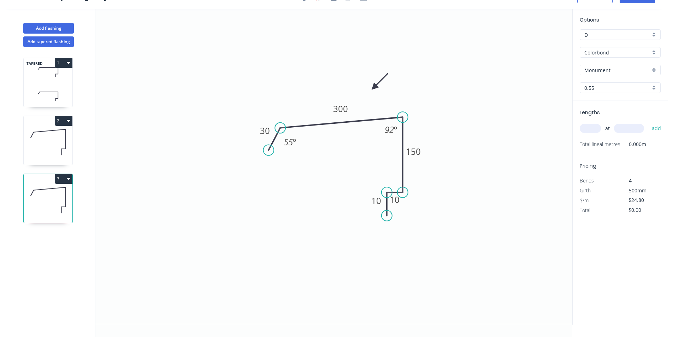
click at [593, 129] on input "text" at bounding box center [590, 128] width 21 height 9
type input "2"
type input "4400"
click at [648, 122] on button "add" at bounding box center [656, 128] width 17 height 12
click at [62, 180] on button "3" at bounding box center [64, 179] width 18 height 10
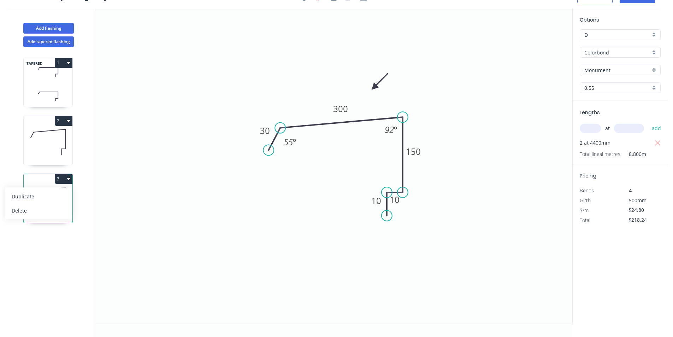
click at [58, 195] on div "Duplicate" at bounding box center [39, 196] width 54 height 10
type input "$0.00"
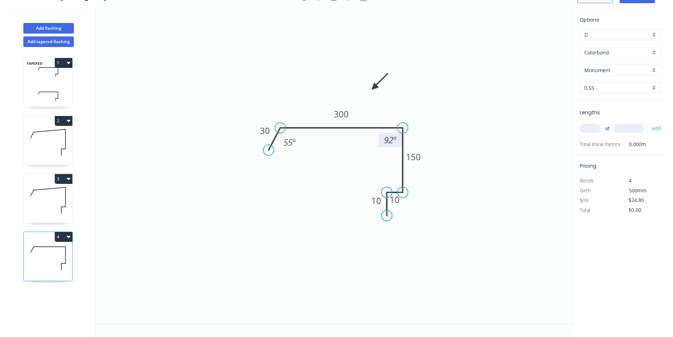
drag, startPoint x: 404, startPoint y: 119, endPoint x: 393, endPoint y: 138, distance: 21.8
click at [402, 132] on circle at bounding box center [402, 128] width 11 height 11
click at [390, 142] on tspan "92" at bounding box center [388, 140] width 9 height 12
type input "$28.46"
click at [585, 127] on input "text" at bounding box center [590, 128] width 21 height 9
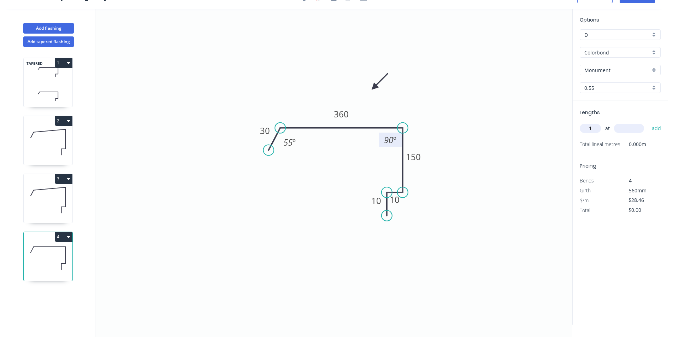
type input "1"
type input "1600"
click at [648, 122] on button "add" at bounding box center [656, 128] width 17 height 12
type input "$45.54"
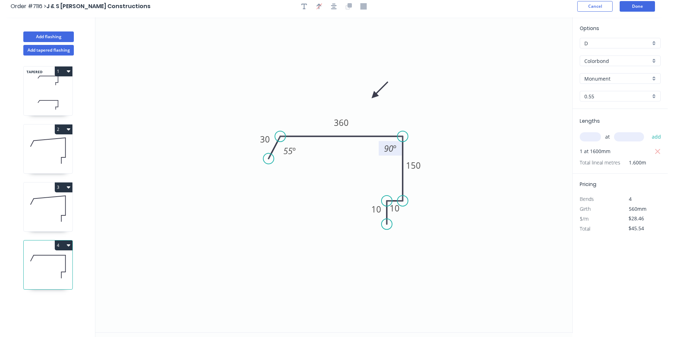
scroll to position [0, 0]
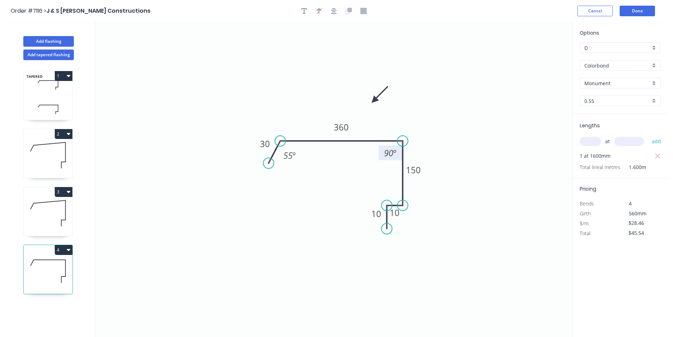
click at [641, 22] on header "Order #7116 > J & S [PERSON_NAME] Constructions Cancel Done" at bounding box center [333, 11] width 667 height 22
click at [640, 13] on button "Done" at bounding box center [636, 11] width 35 height 11
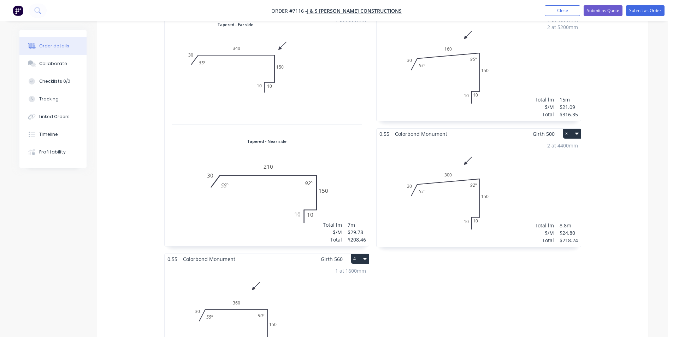
scroll to position [247, 0]
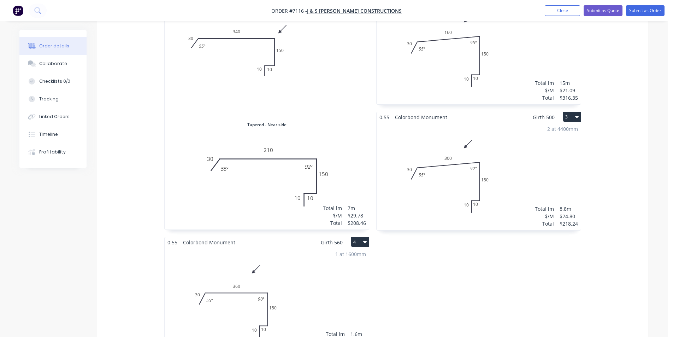
click at [637, 73] on div "0.55 Colorbond Monument Girth 540 1 Tapered - Far side 0 30 340 150 10 10 55 º …" at bounding box center [372, 174] width 551 height 376
drag, startPoint x: 639, startPoint y: 5, endPoint x: 639, endPoint y: 12, distance: 7.1
click at [639, 11] on button "Submit as Order" at bounding box center [645, 10] width 38 height 11
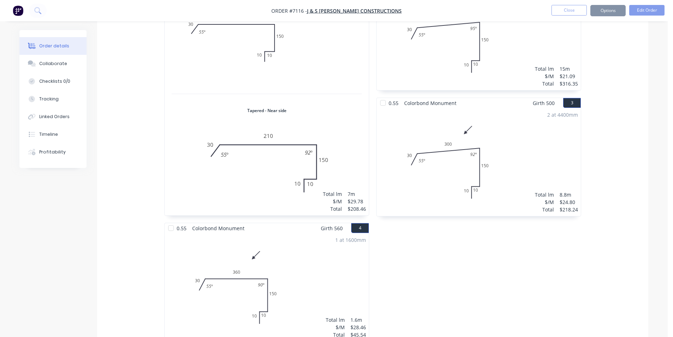
scroll to position [0, 0]
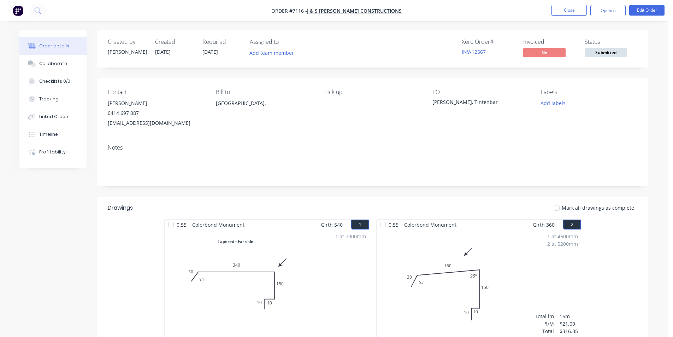
click at [607, 54] on span "Submitted" at bounding box center [605, 52] width 42 height 9
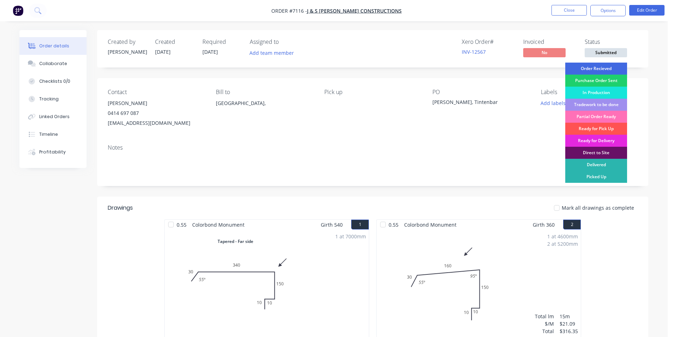
click at [606, 69] on div "Order Recieved" at bounding box center [596, 69] width 62 height 12
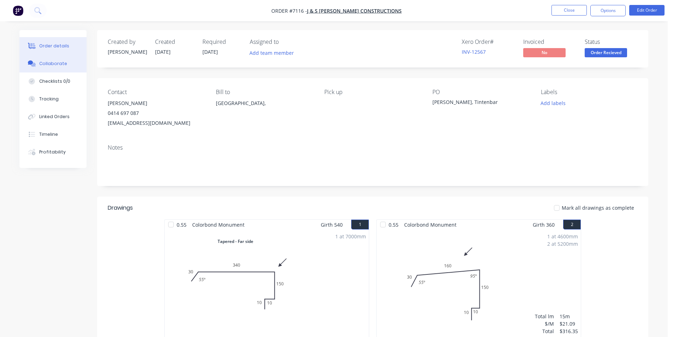
click at [54, 59] on button "Collaborate" at bounding box center [52, 64] width 67 height 18
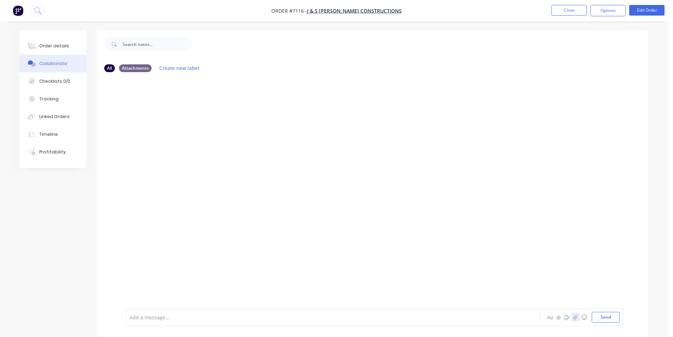
click at [576, 318] on icon "button" at bounding box center [575, 316] width 4 height 5
click at [608, 317] on button "Send" at bounding box center [606, 316] width 28 height 11
click at [55, 54] on button "Order details" at bounding box center [52, 46] width 67 height 18
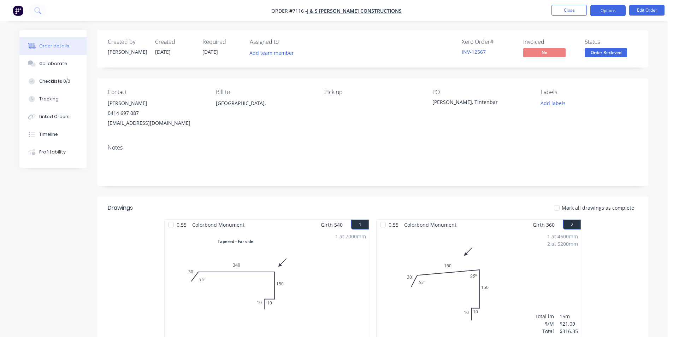
click at [612, 8] on button "Options" at bounding box center [607, 10] width 35 height 11
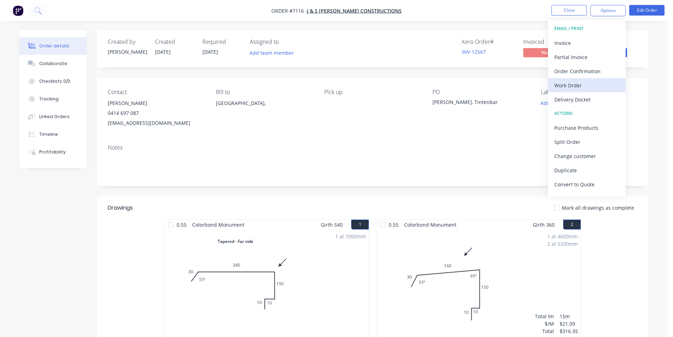
click at [600, 89] on div "Work Order" at bounding box center [586, 85] width 65 height 10
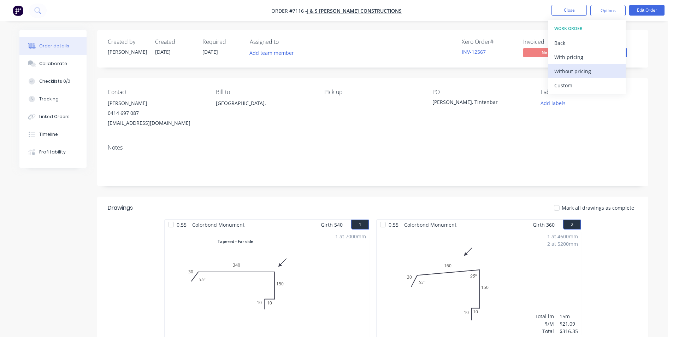
click at [594, 72] on div "Without pricing" at bounding box center [586, 71] width 65 height 10
